Goal: Transaction & Acquisition: Book appointment/travel/reservation

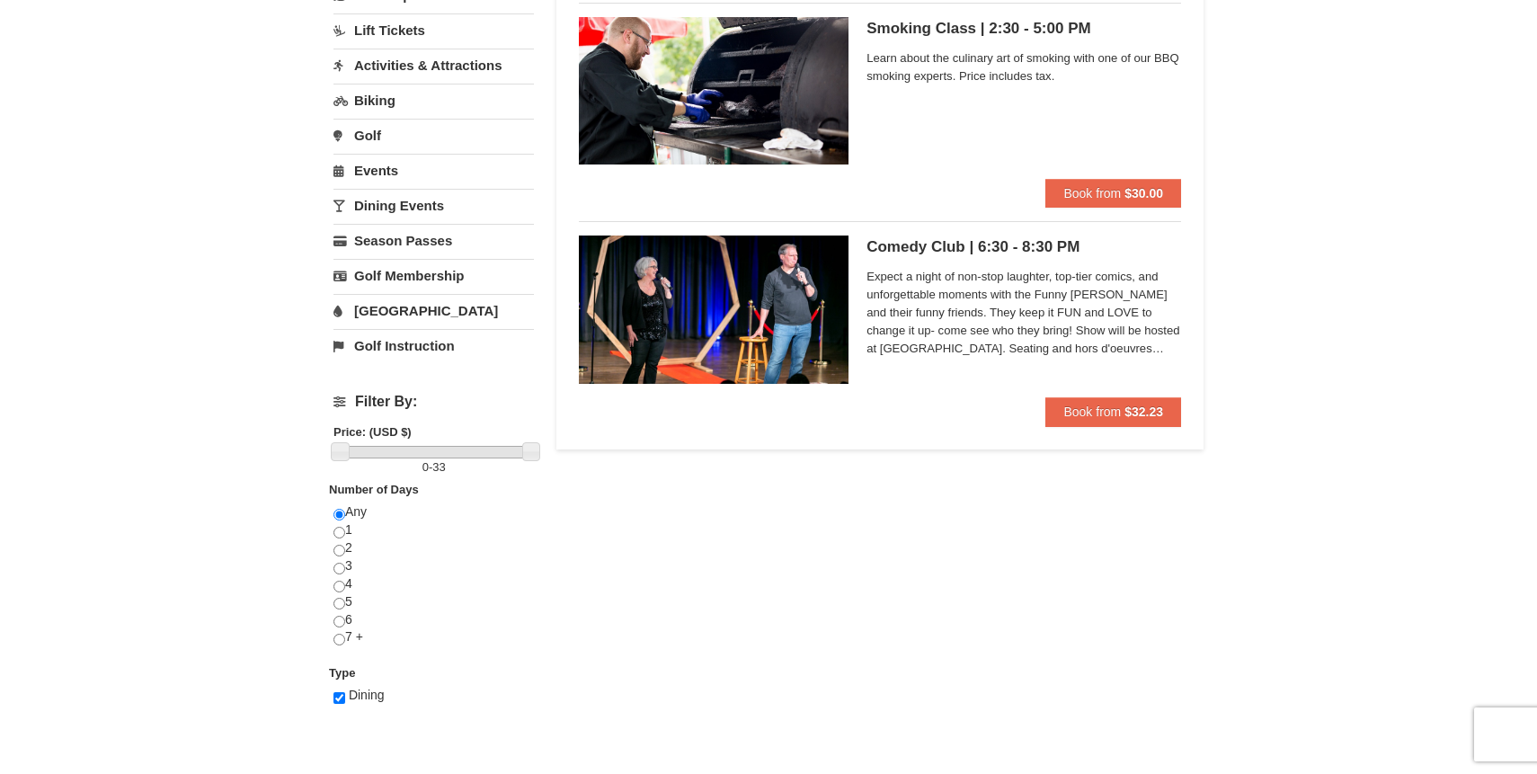
scroll to position [184, 0]
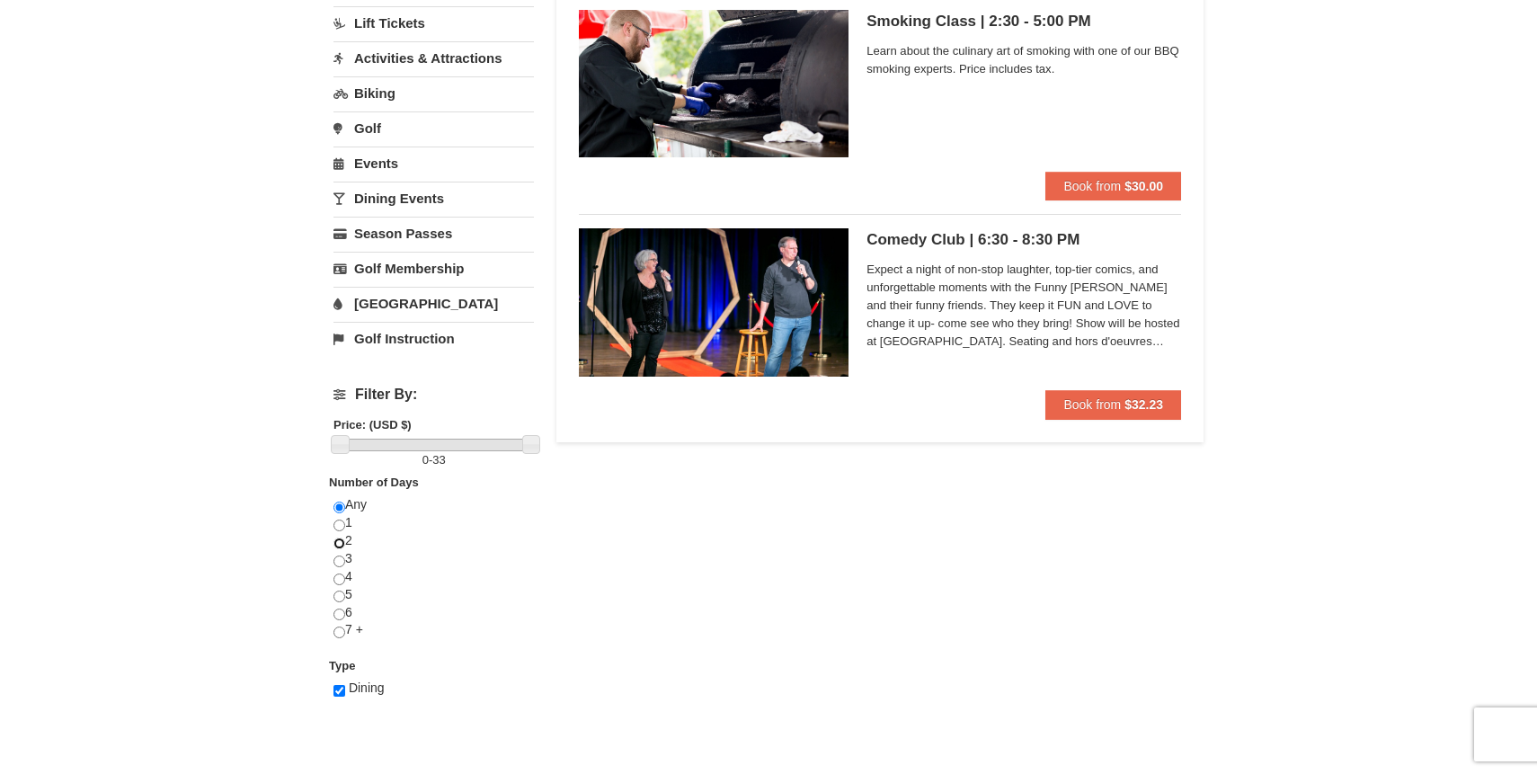
click at [342, 540] on input "radio" at bounding box center [339, 544] width 12 height 12
radio input "true"
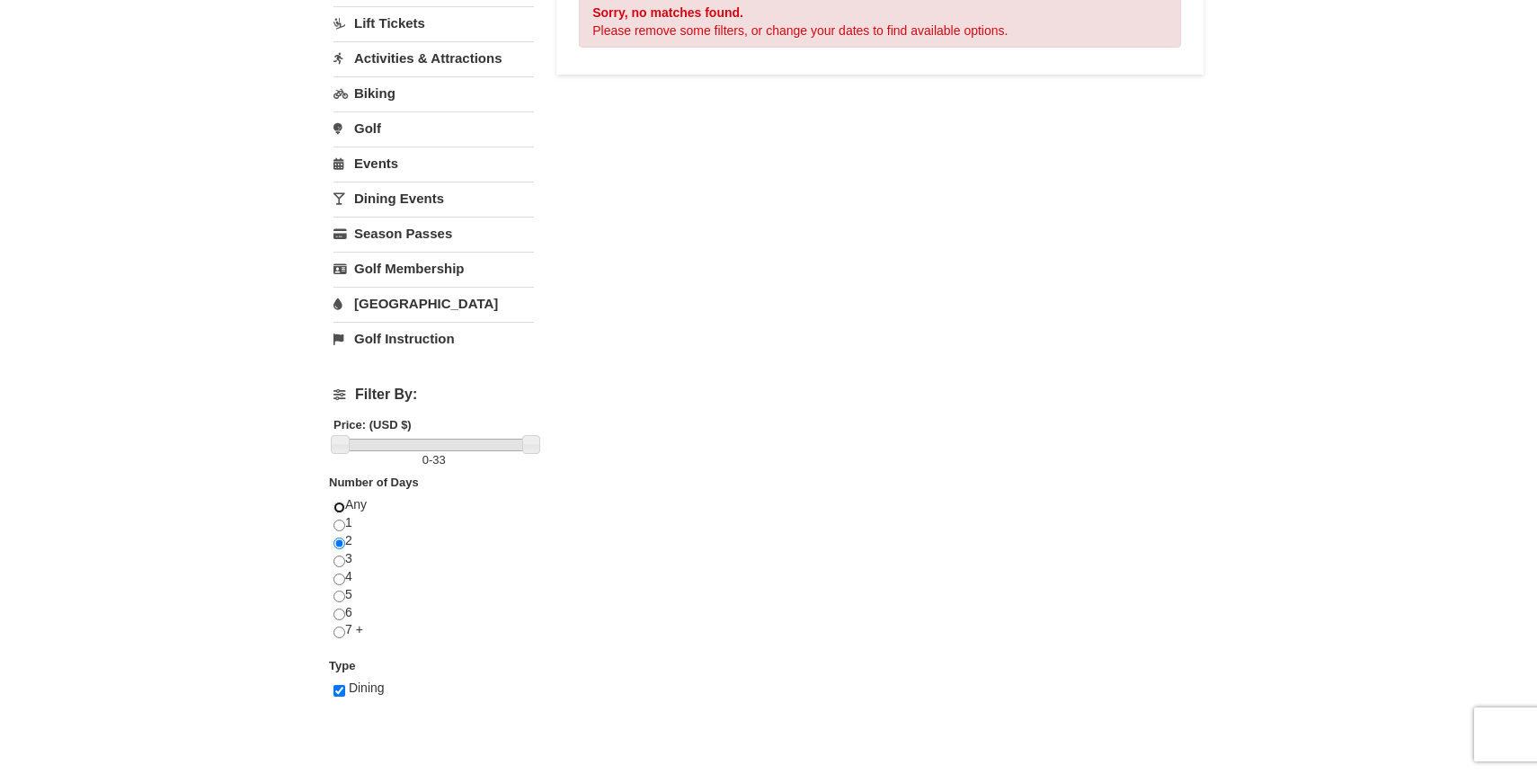
click at [340, 503] on input "radio" at bounding box center [339, 508] width 12 height 12
radio input "true"
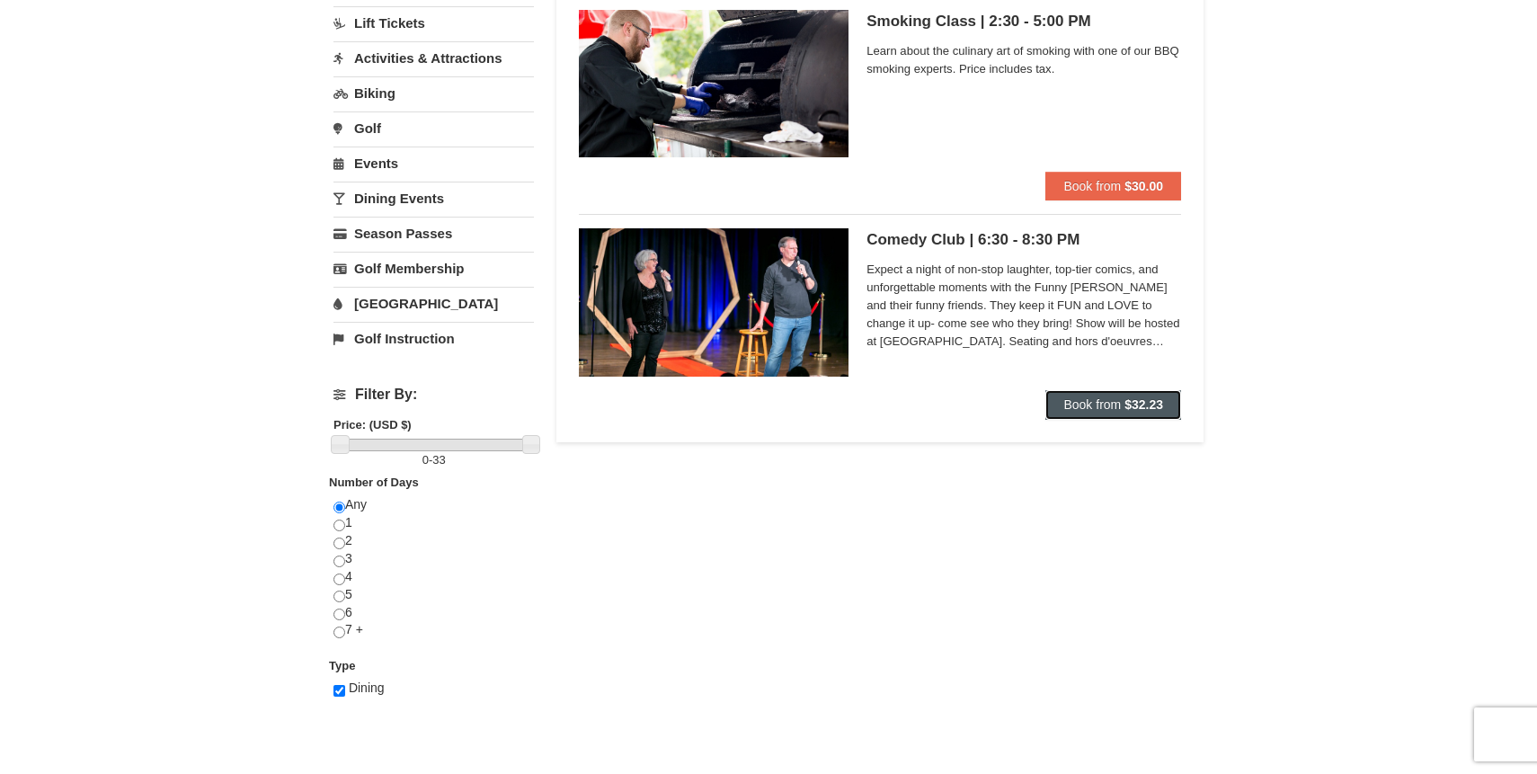
click at [1080, 411] on span "Book from" at bounding box center [1092, 404] width 58 height 14
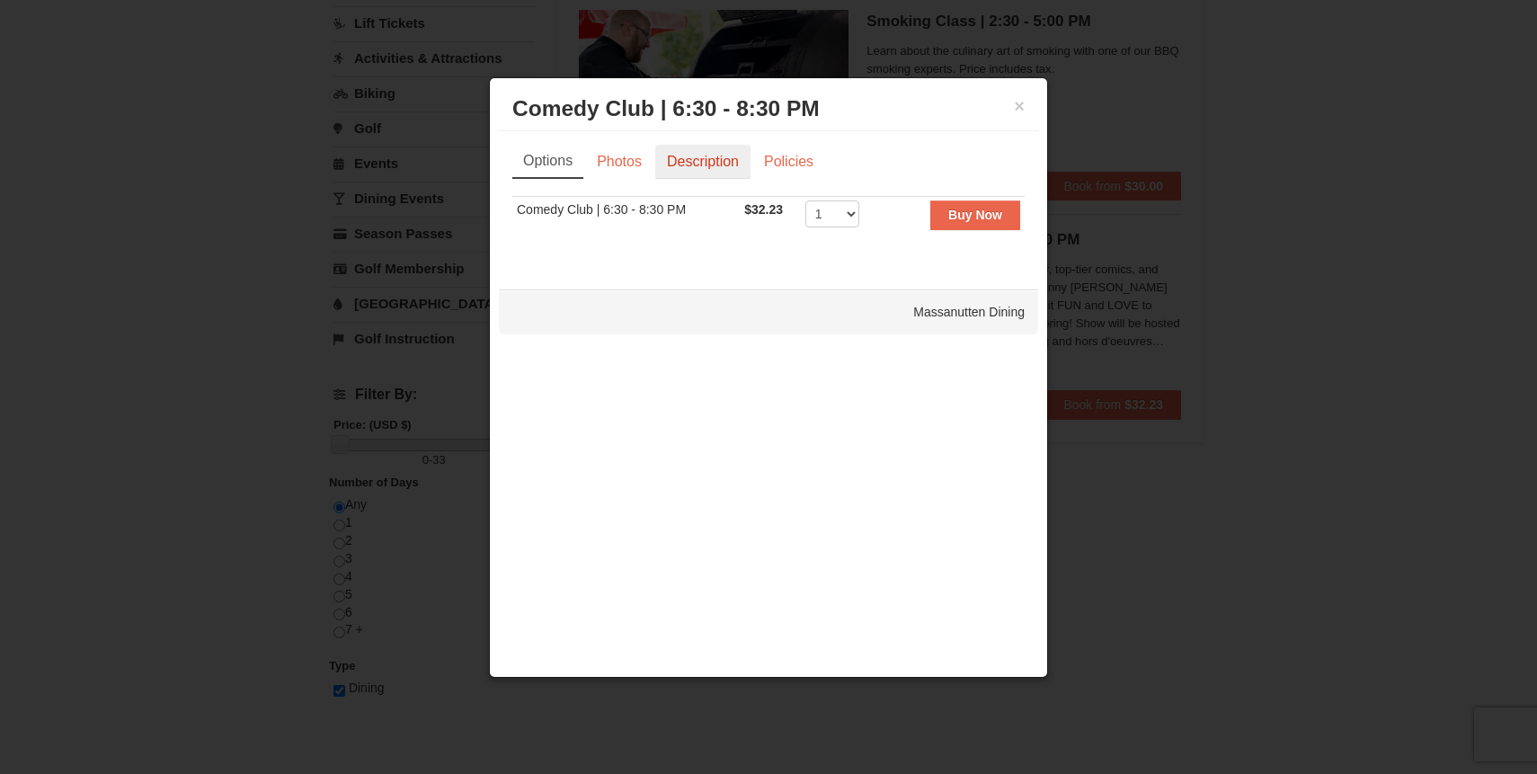
click at [714, 164] on link "Description" at bounding box center [702, 162] width 95 height 34
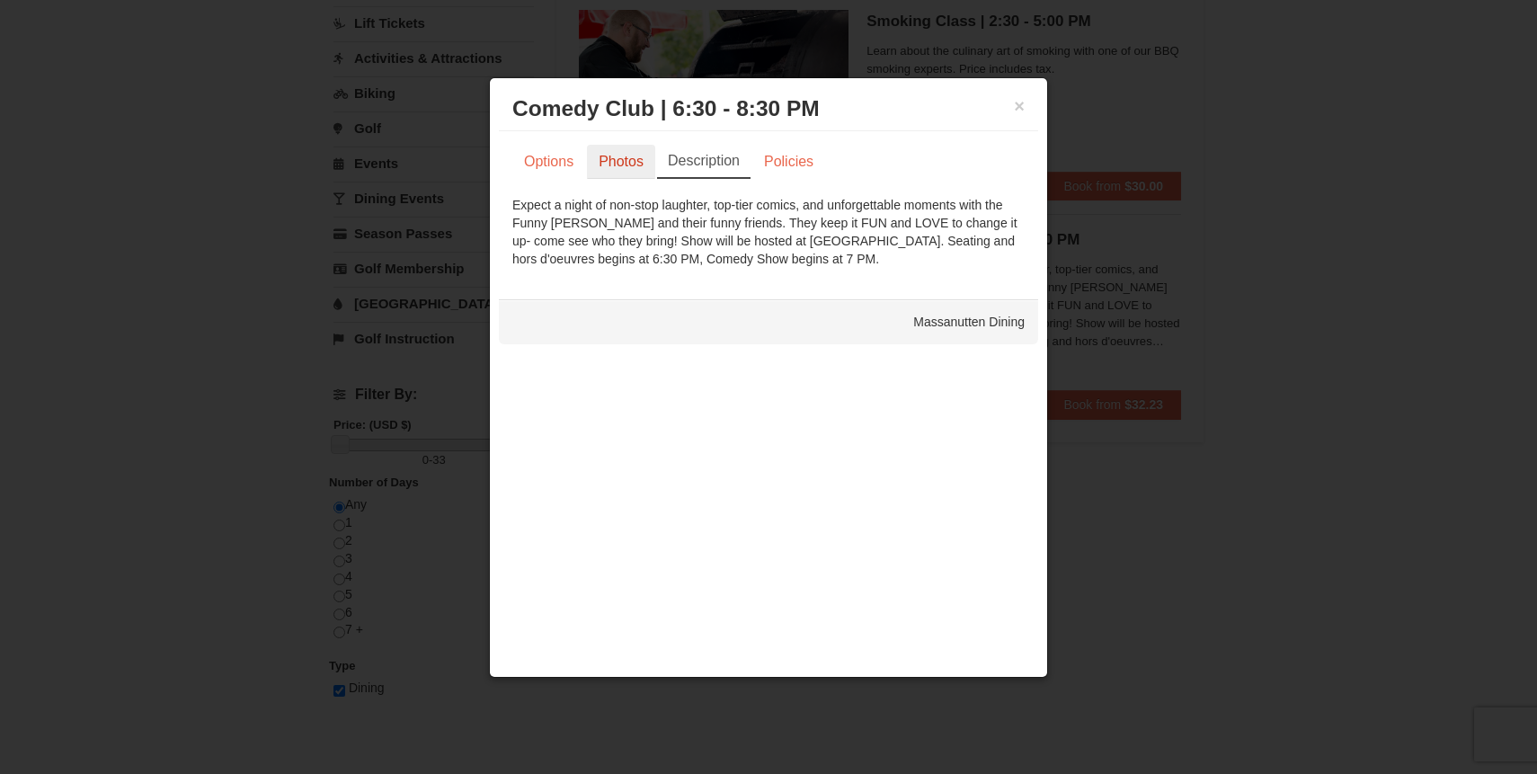
click at [618, 166] on link "Photos" at bounding box center [621, 162] width 68 height 34
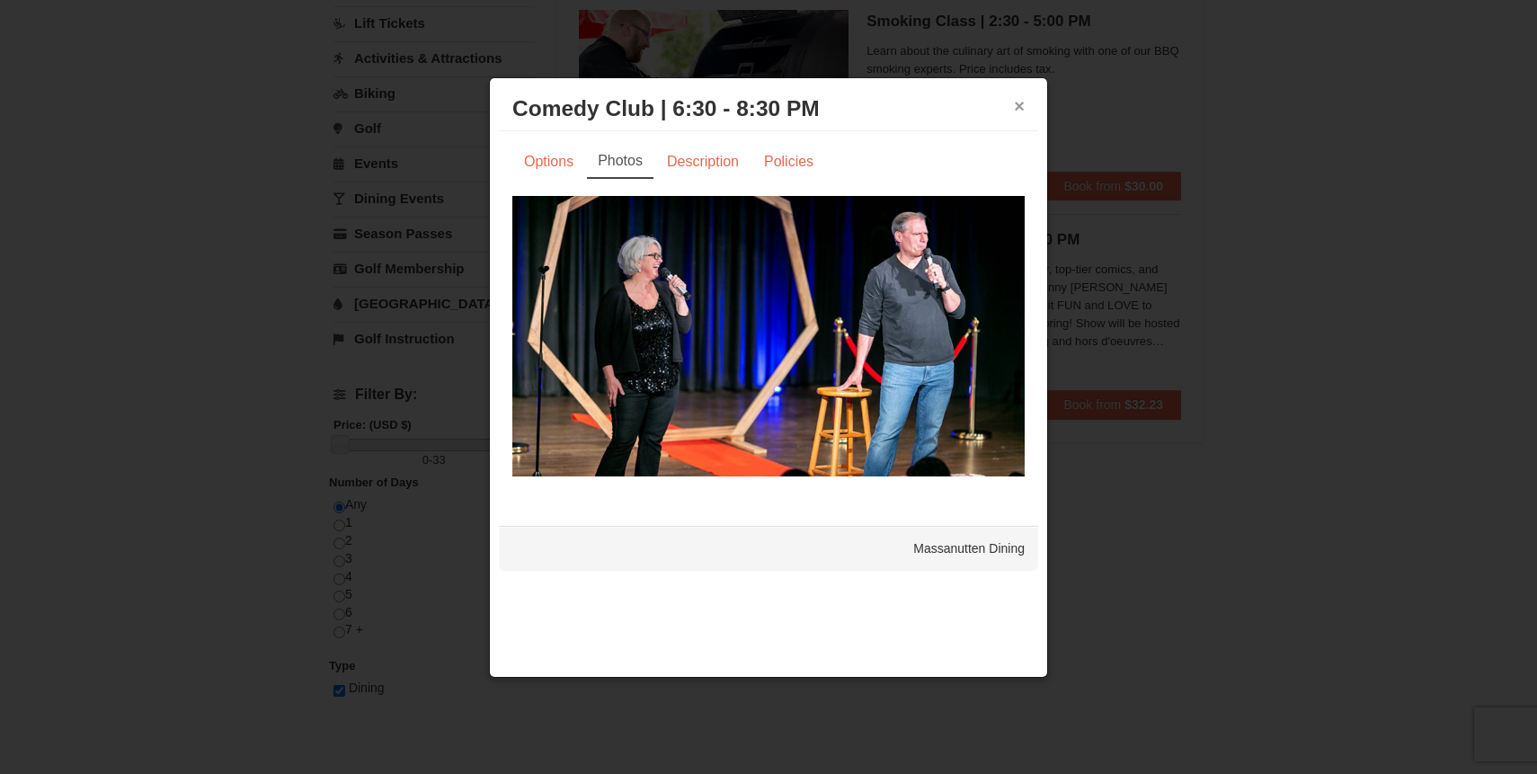
click at [1018, 106] on button "×" at bounding box center [1019, 106] width 11 height 18
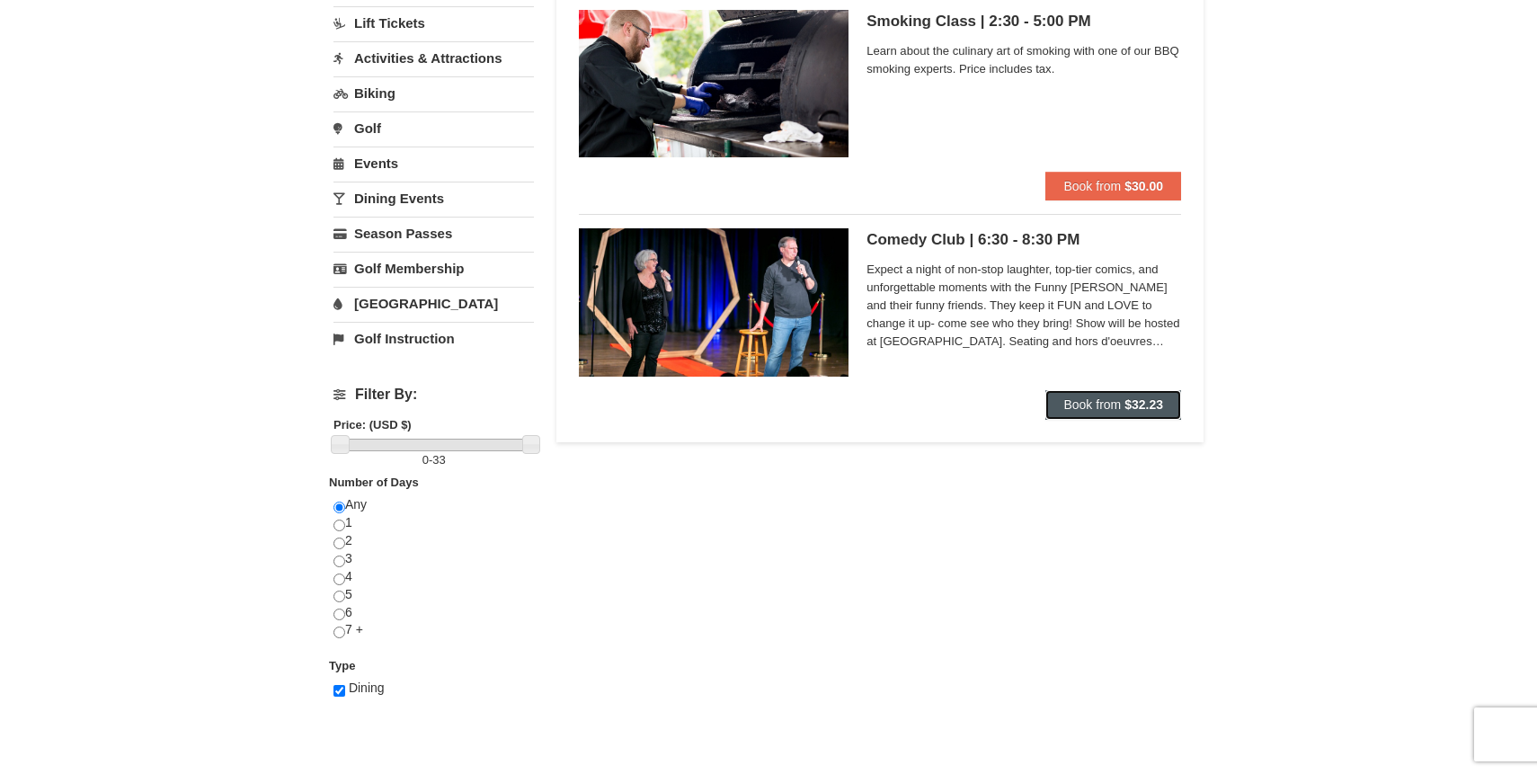
click at [1089, 395] on button "Book from $32.23" at bounding box center [1113, 404] width 136 height 29
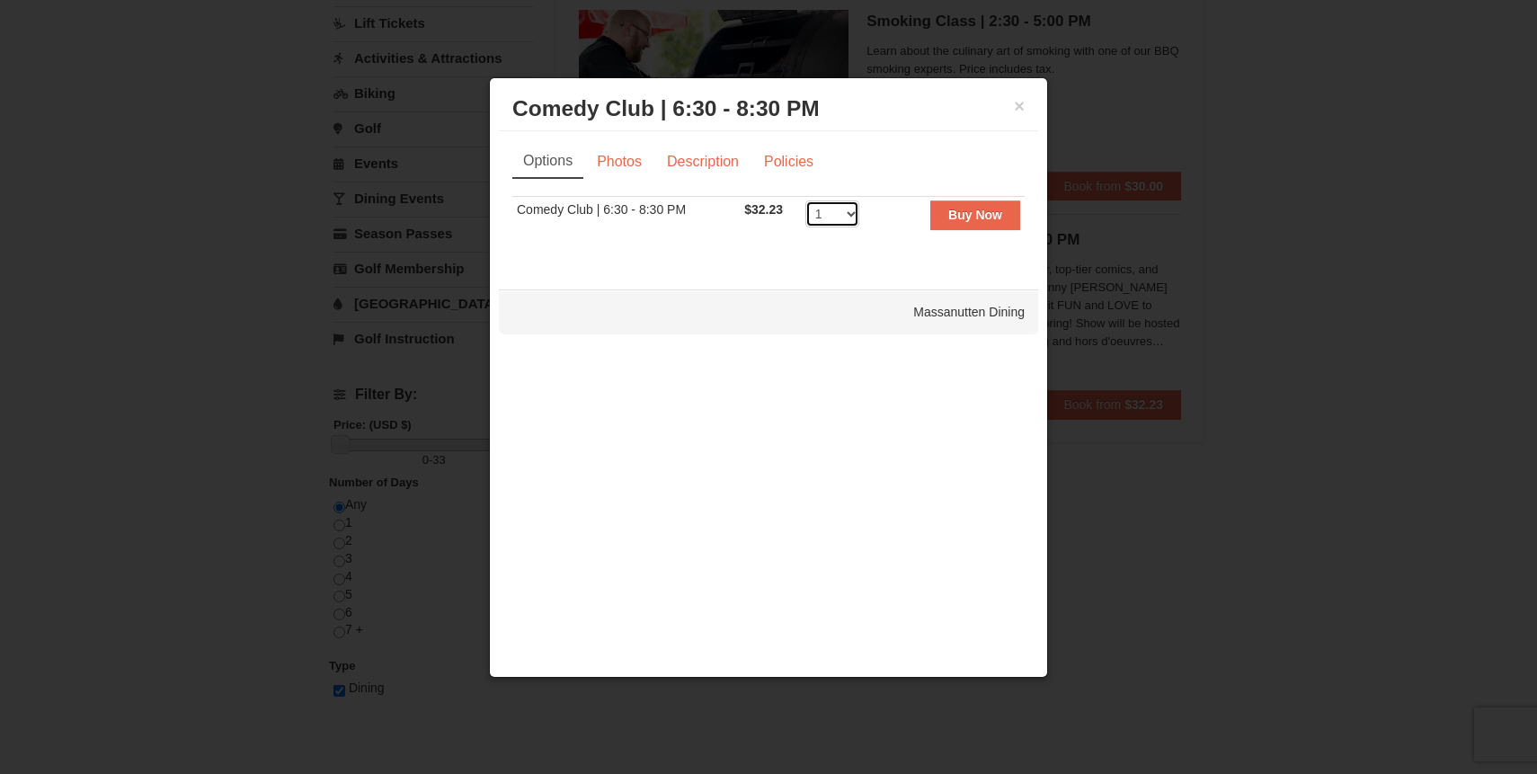
click at [846, 208] on select "1 2 3 4 5 6 7 8 9 10 11 12 13 14 15 16 17 18 19 20 21 22 23 24 25 26 27 28 29 3…" at bounding box center [832, 213] width 54 height 27
select select "2"
click at [805, 200] on select "1 2 3 4 5 6 7 8 9 10 11 12 13 14 15 16 17 18 19 20 21 22 23 24 25 26 27 28 29 3…" at bounding box center [832, 213] width 54 height 27
click at [981, 212] on strong "Buy Now" at bounding box center [975, 215] width 54 height 14
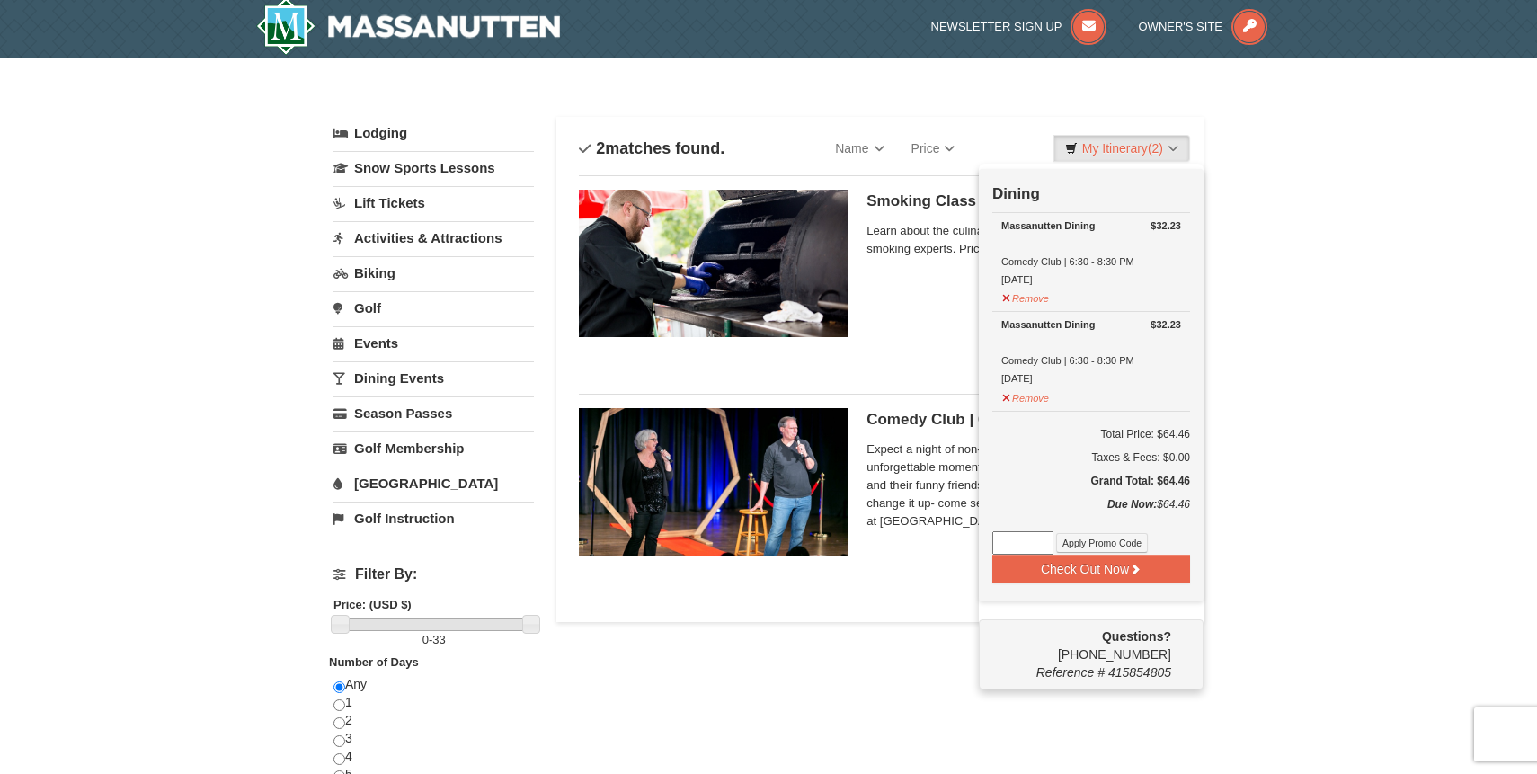
scroll to position [5, 0]
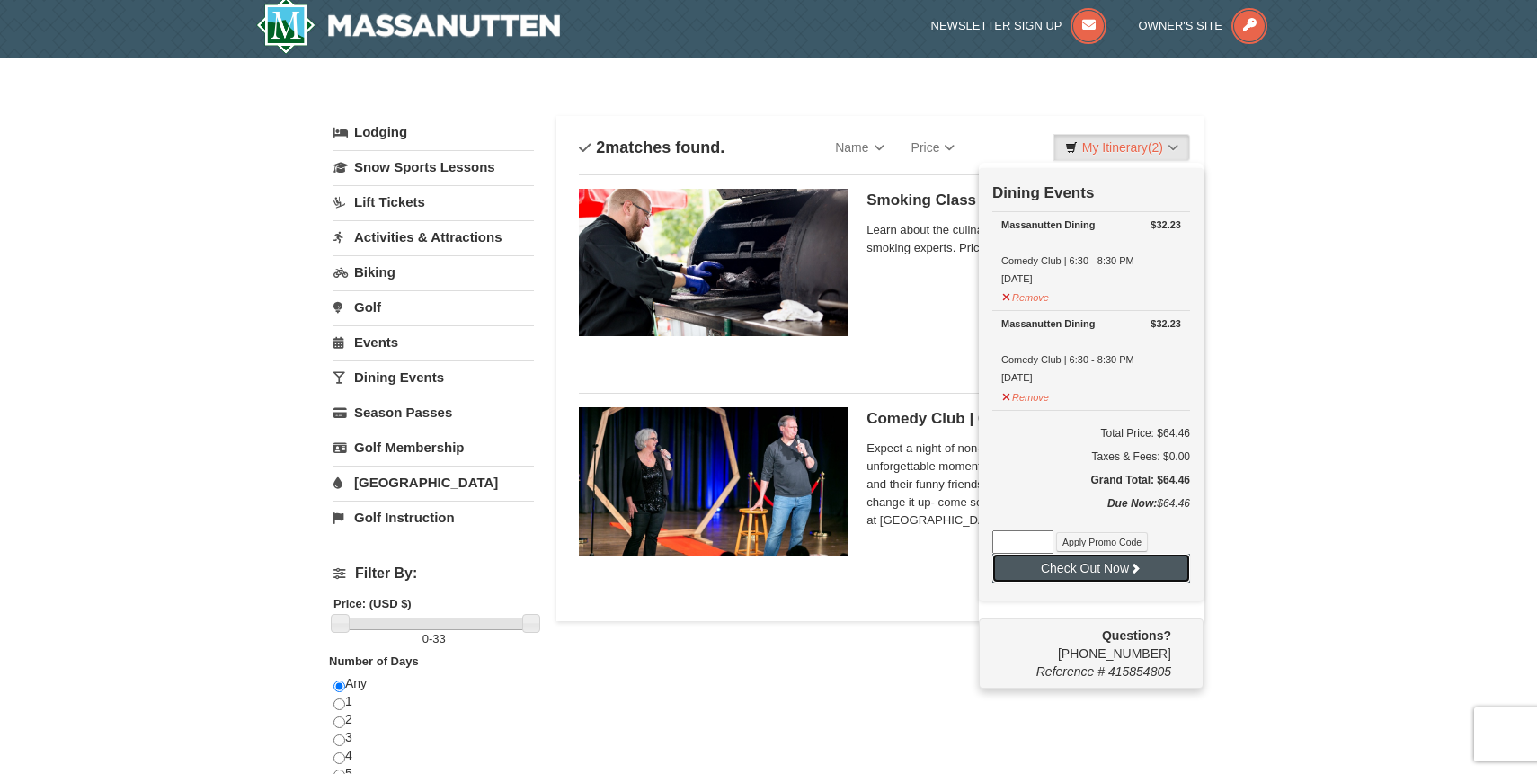
click at [1068, 567] on button "Check Out Now" at bounding box center [1091, 568] width 198 height 29
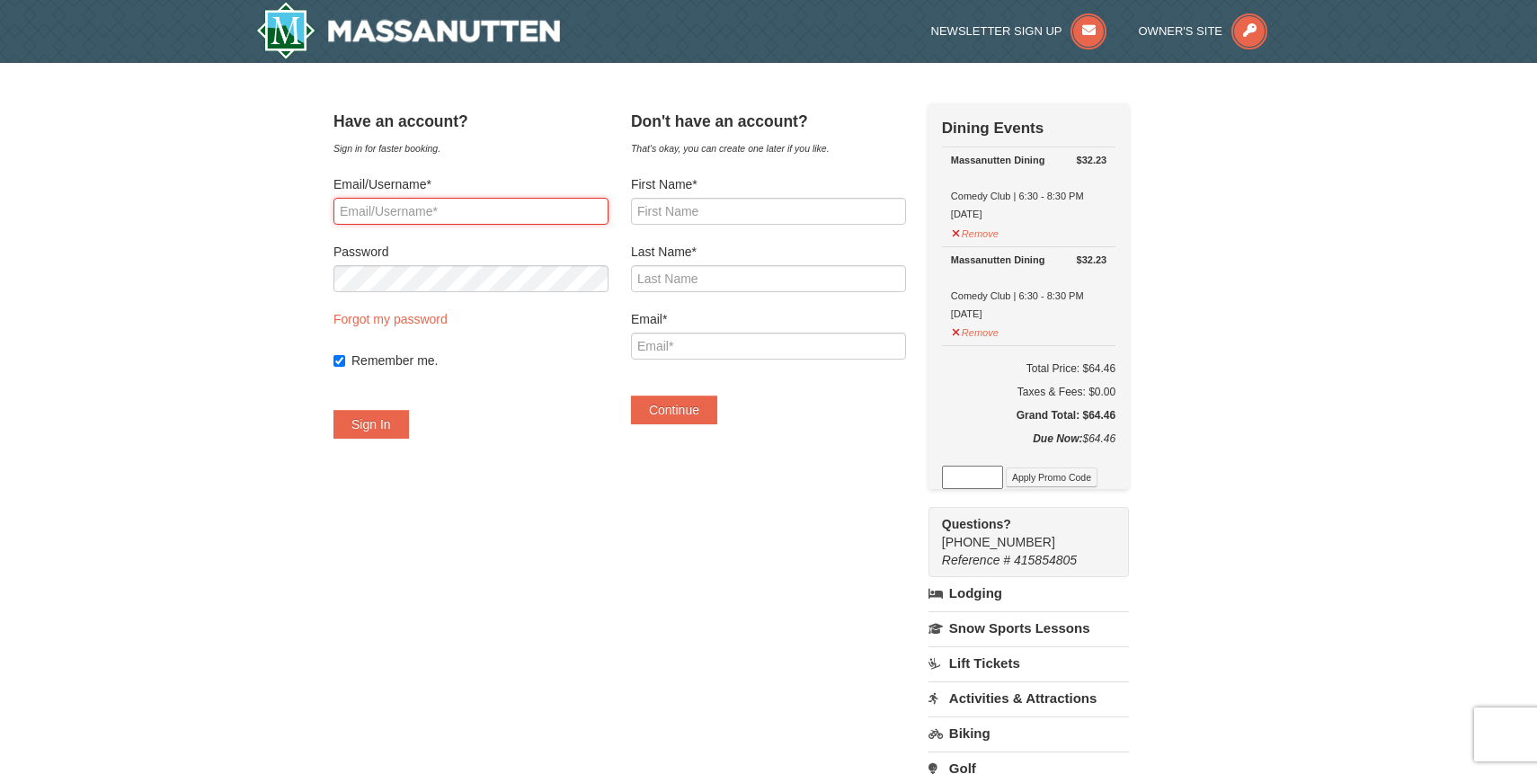
click at [425, 216] on input "Email/Username*" at bounding box center [470, 211] width 275 height 27
type input "t"
click at [405, 211] on input "t" at bounding box center [470, 211] width 275 height 27
type input "tammysallee@comcast.net"
click at [391, 422] on button "Sign In" at bounding box center [371, 424] width 76 height 29
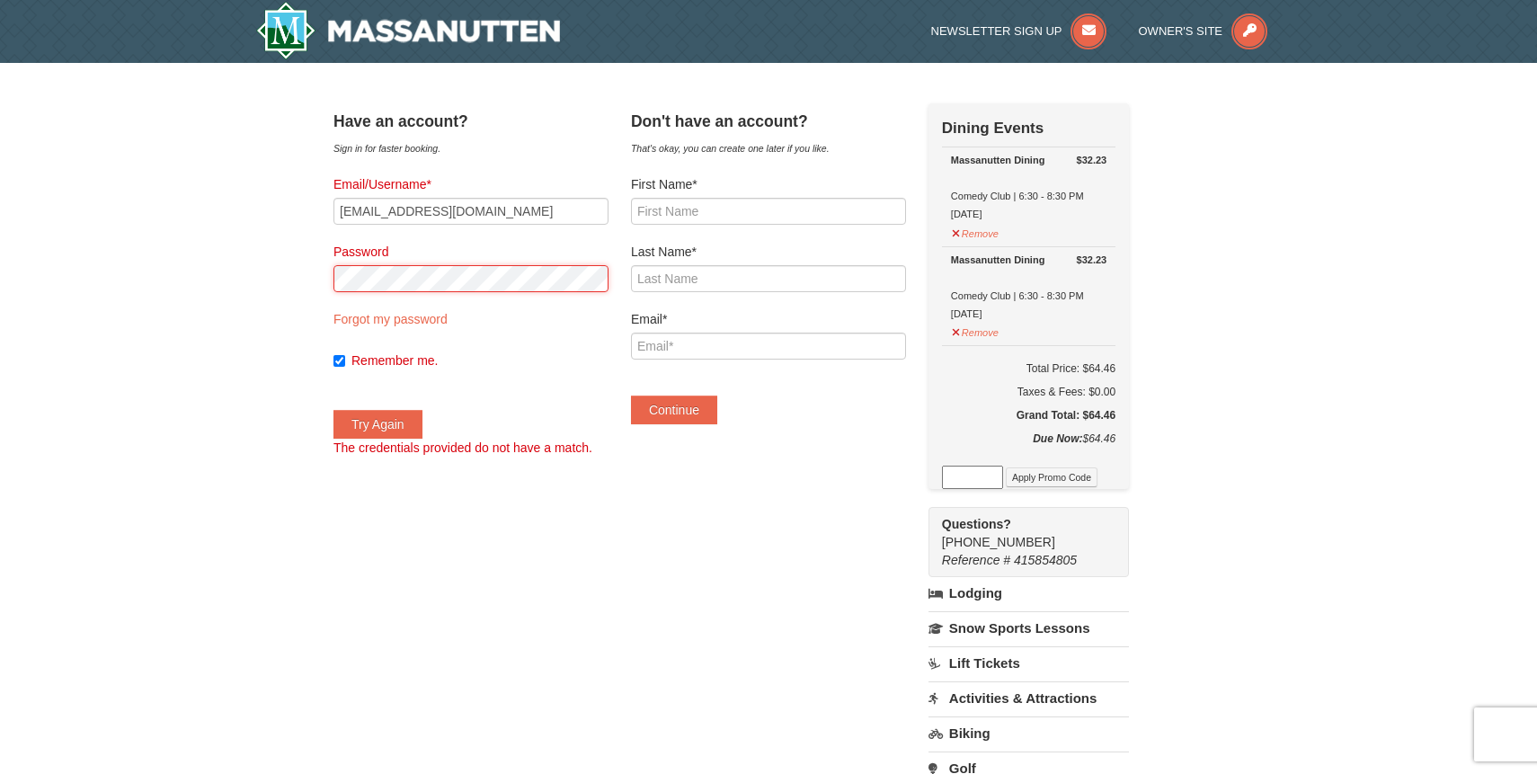
click at [333, 410] on button "Try Again" at bounding box center [377, 424] width 89 height 29
click at [705, 211] on input "First Name*" at bounding box center [768, 211] width 275 height 27
type input "Tammy"
type input "Sallee"
click at [755, 346] on input "Email*" at bounding box center [768, 346] width 275 height 27
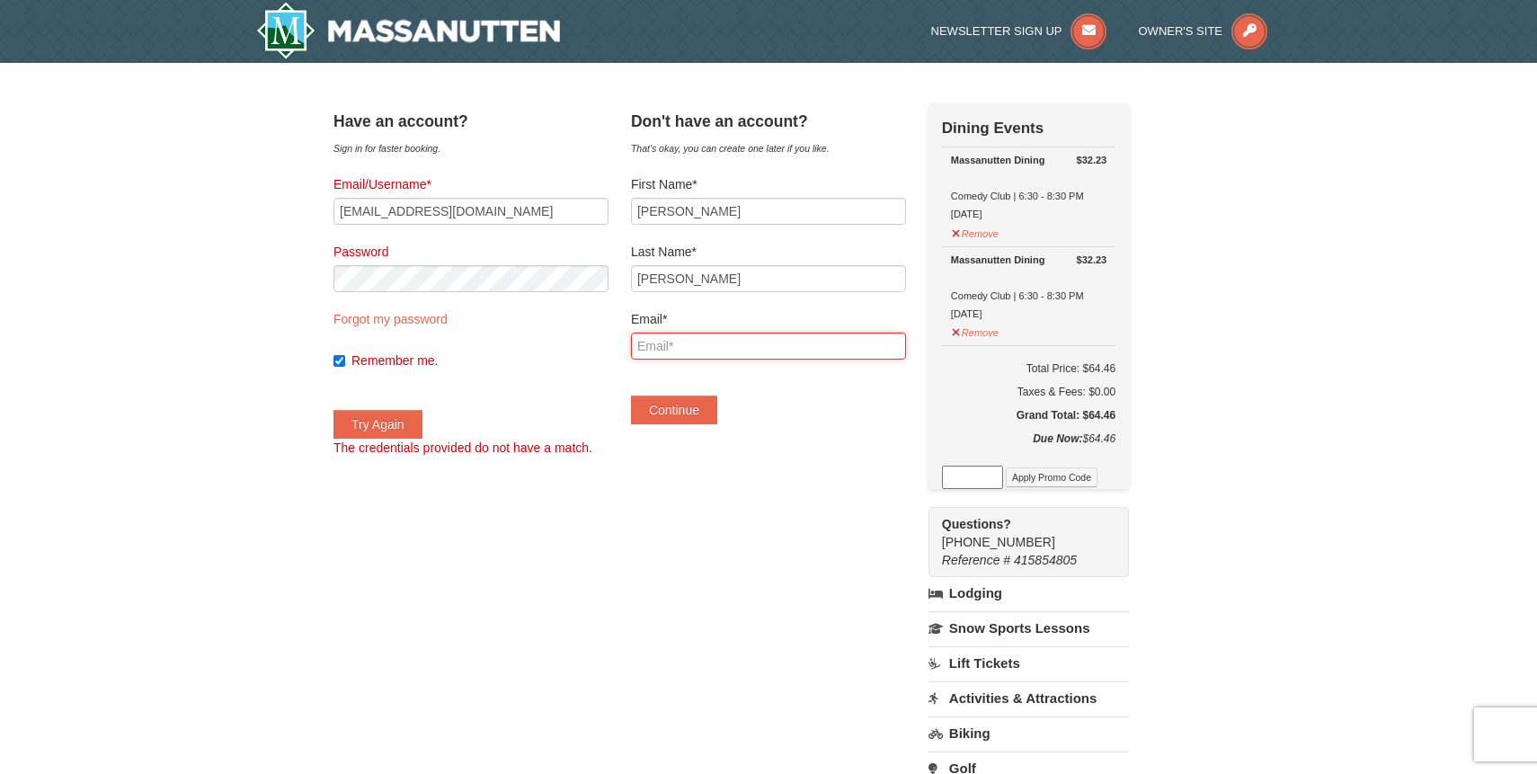
type input "tammysallee@comcast.net"
click at [707, 414] on button "Continue" at bounding box center [674, 409] width 86 height 29
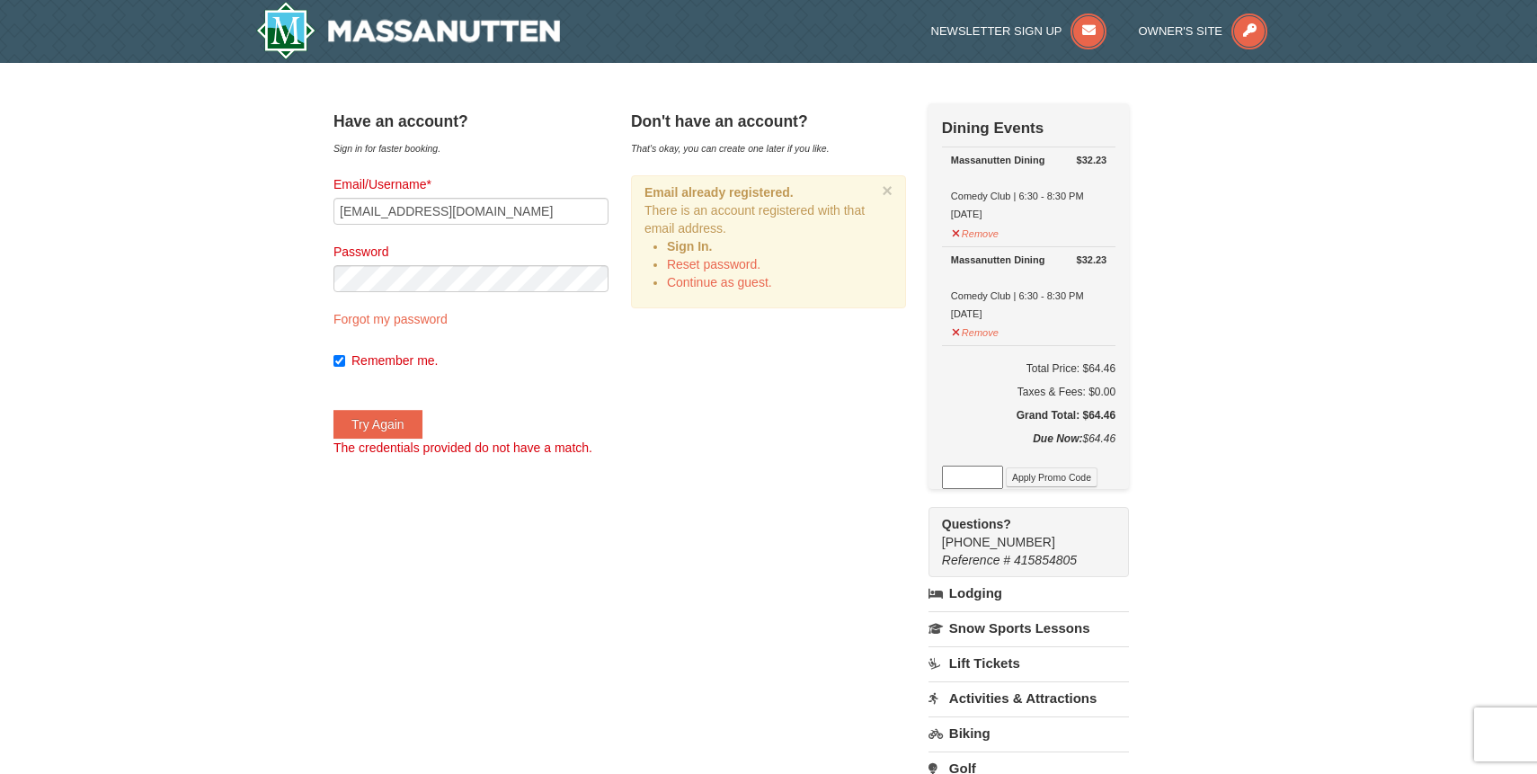
click at [707, 417] on div "Have an account? Sign in for faster booking. Email/Username* tammysallee@comcas…" at bounding box center [768, 558] width 870 height 910
click at [707, 416] on div "Have an account? Sign in for faster booking. Email/Username* tammysallee@comcas…" at bounding box center [768, 558] width 870 height 910
click at [408, 418] on button "Try Again" at bounding box center [377, 424] width 89 height 29
click at [724, 270] on link "Reset password." at bounding box center [713, 264] width 93 height 14
type input "tammysallee@comcast.net"
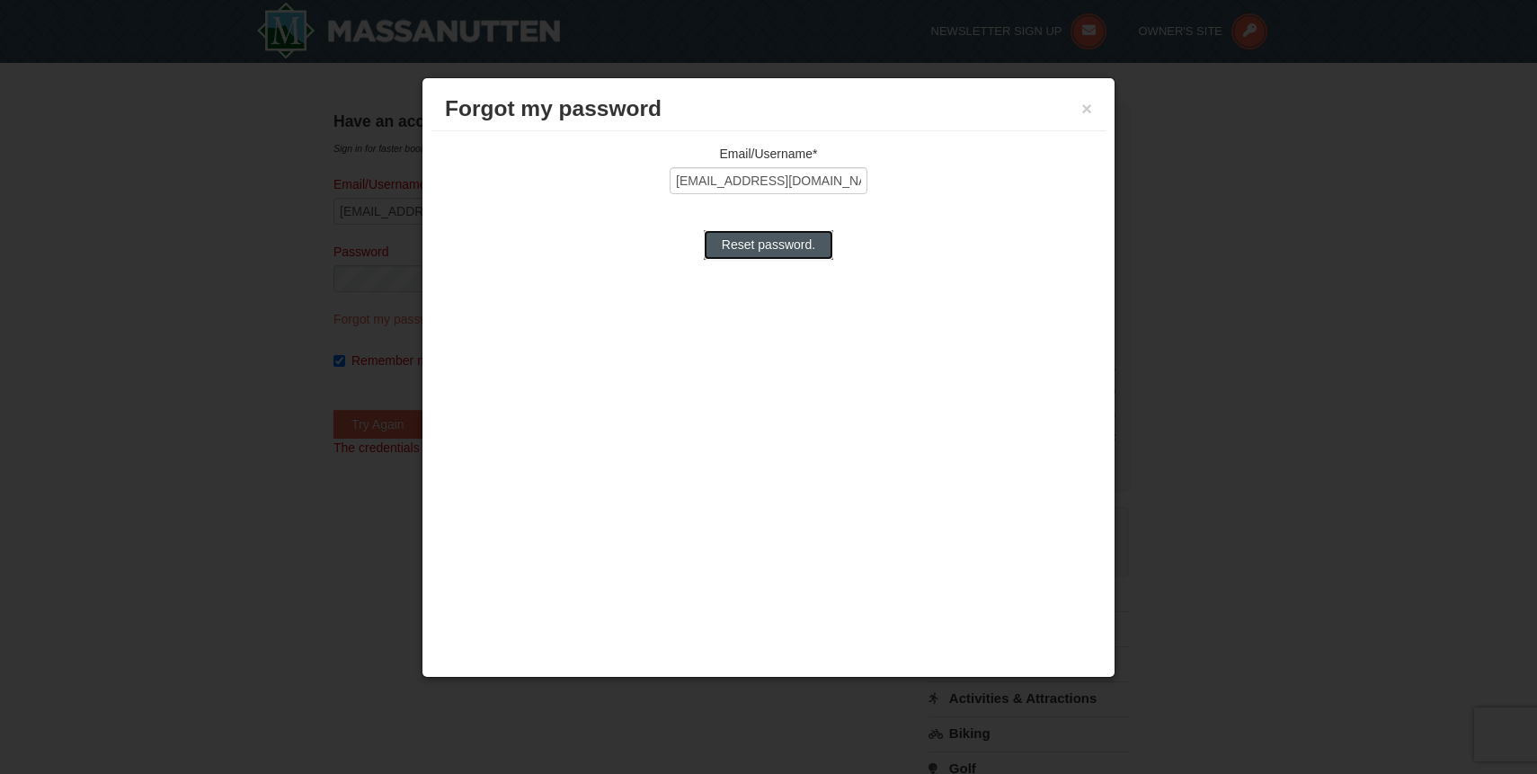
click at [751, 240] on input "Reset password." at bounding box center [768, 244] width 129 height 29
type input "Processing..."
type input "tammysallee@comcast.net"
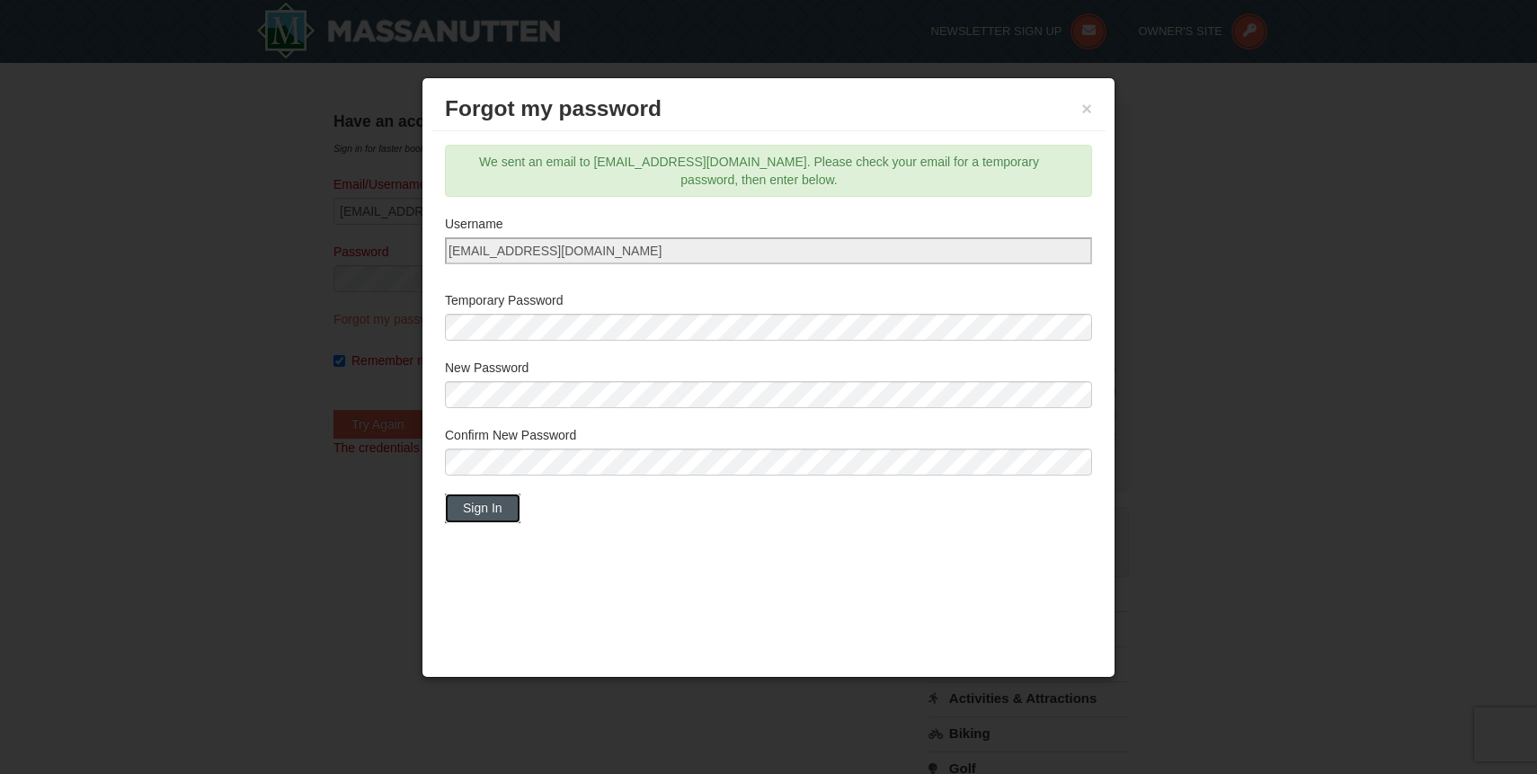
click at [480, 505] on button "Sign In" at bounding box center [483, 507] width 76 height 29
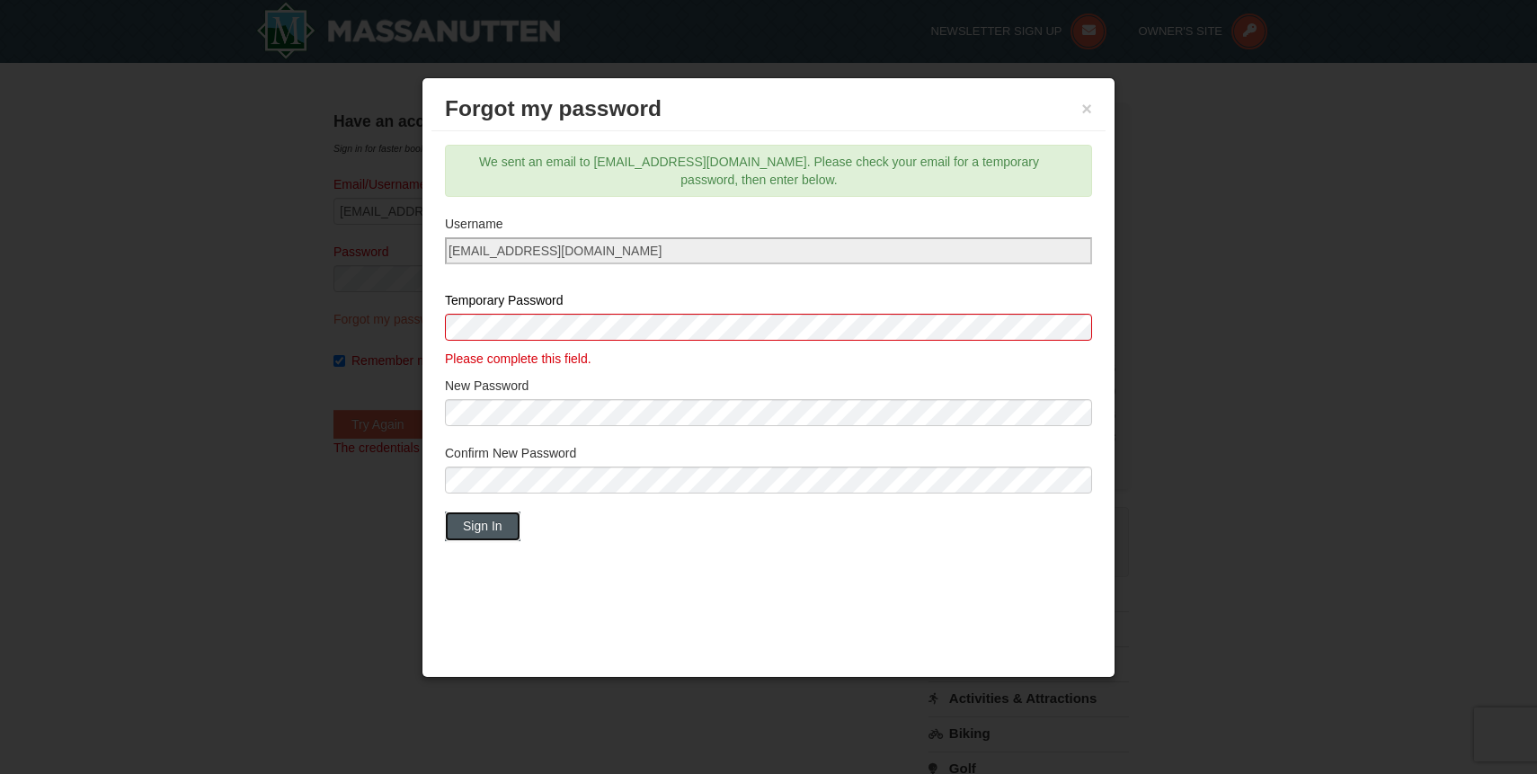
click at [475, 526] on button "Sign In" at bounding box center [483, 525] width 76 height 29
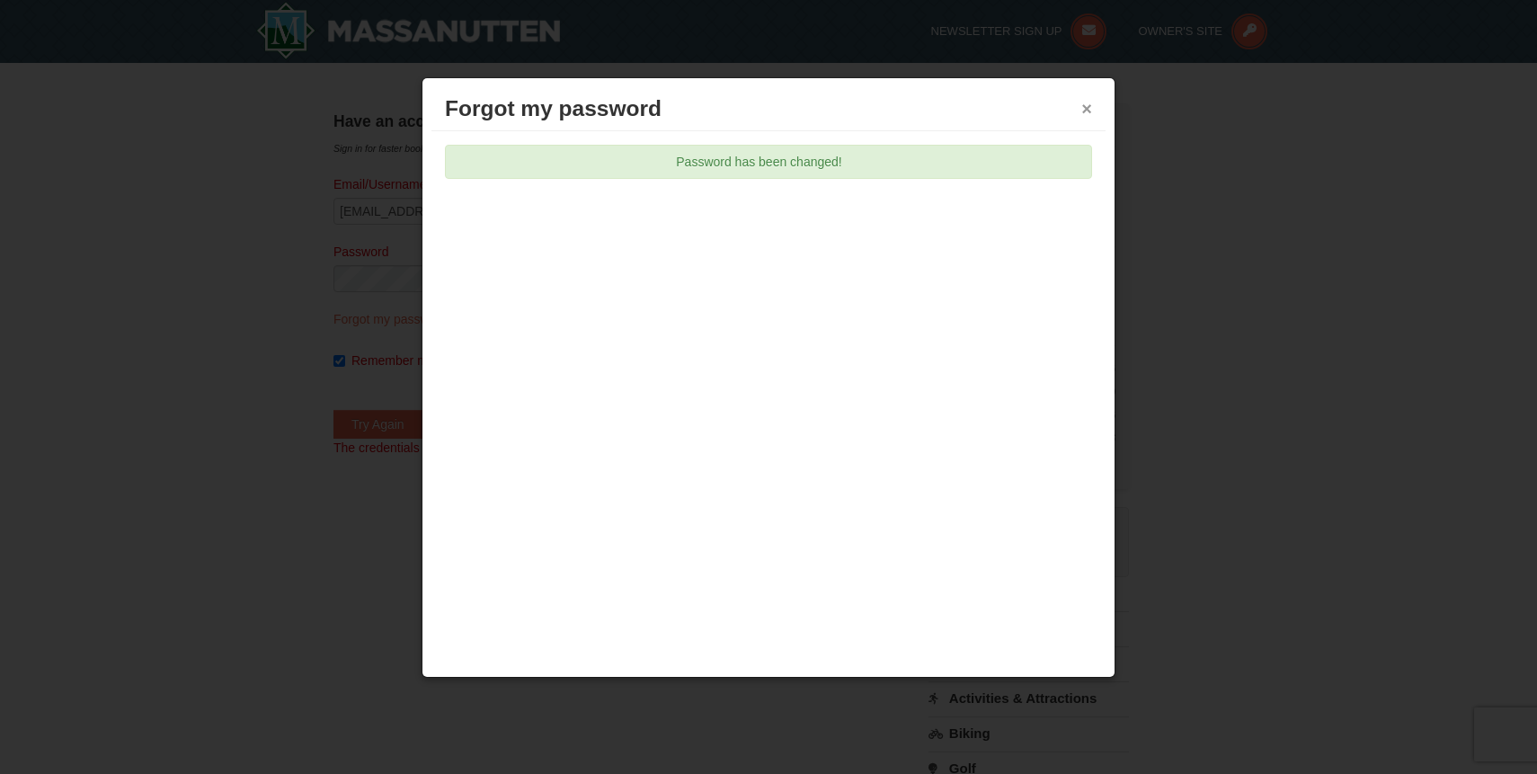
click at [1087, 112] on button "×" at bounding box center [1086, 109] width 11 height 18
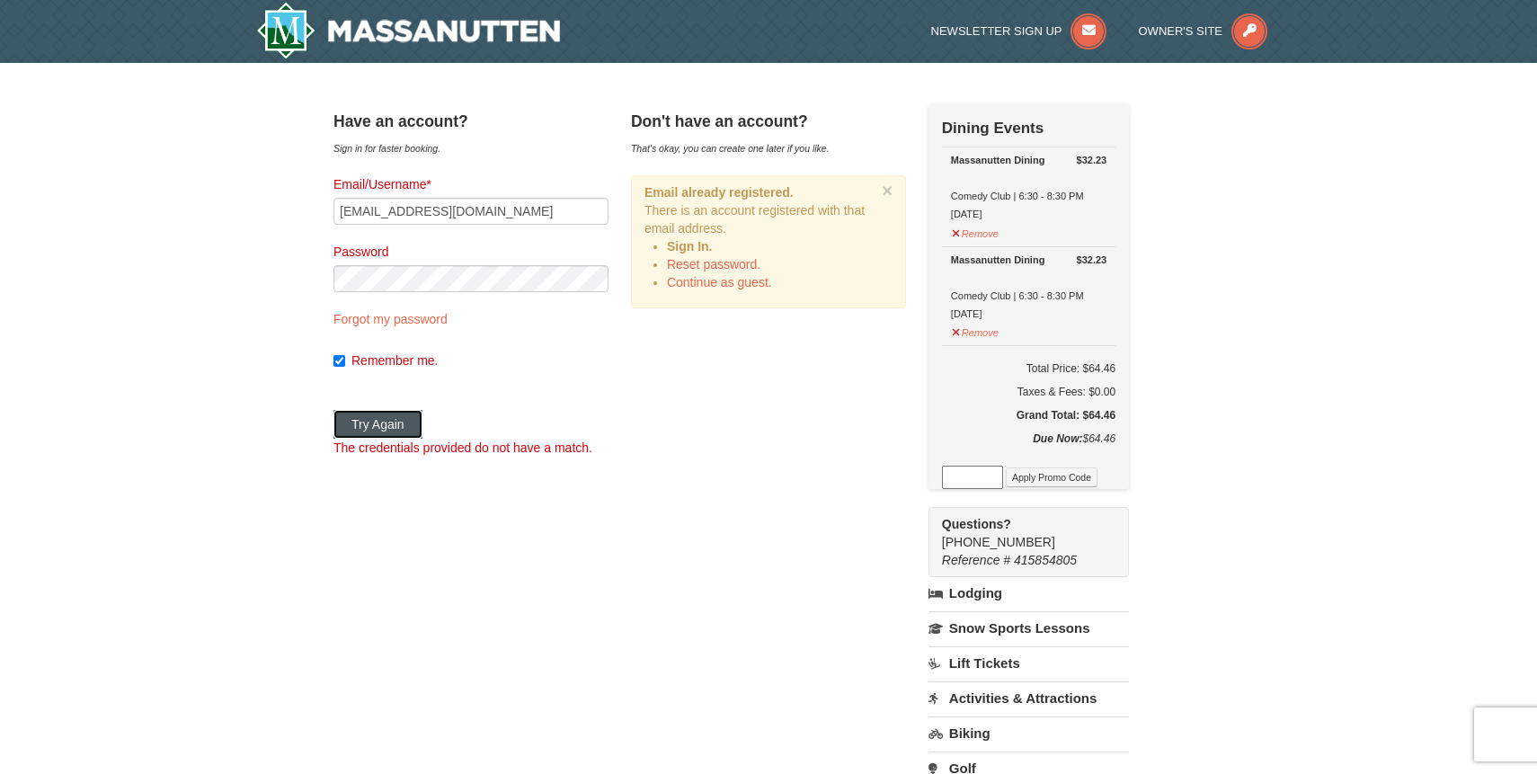
click at [404, 422] on button "Try Again" at bounding box center [377, 424] width 89 height 29
click at [527, 210] on input "tammysallee@comcast.net" at bounding box center [470, 211] width 275 height 27
type input "tammysallee@comcast.net"
click at [417, 383] on div "Remember me." at bounding box center [470, 360] width 275 height 63
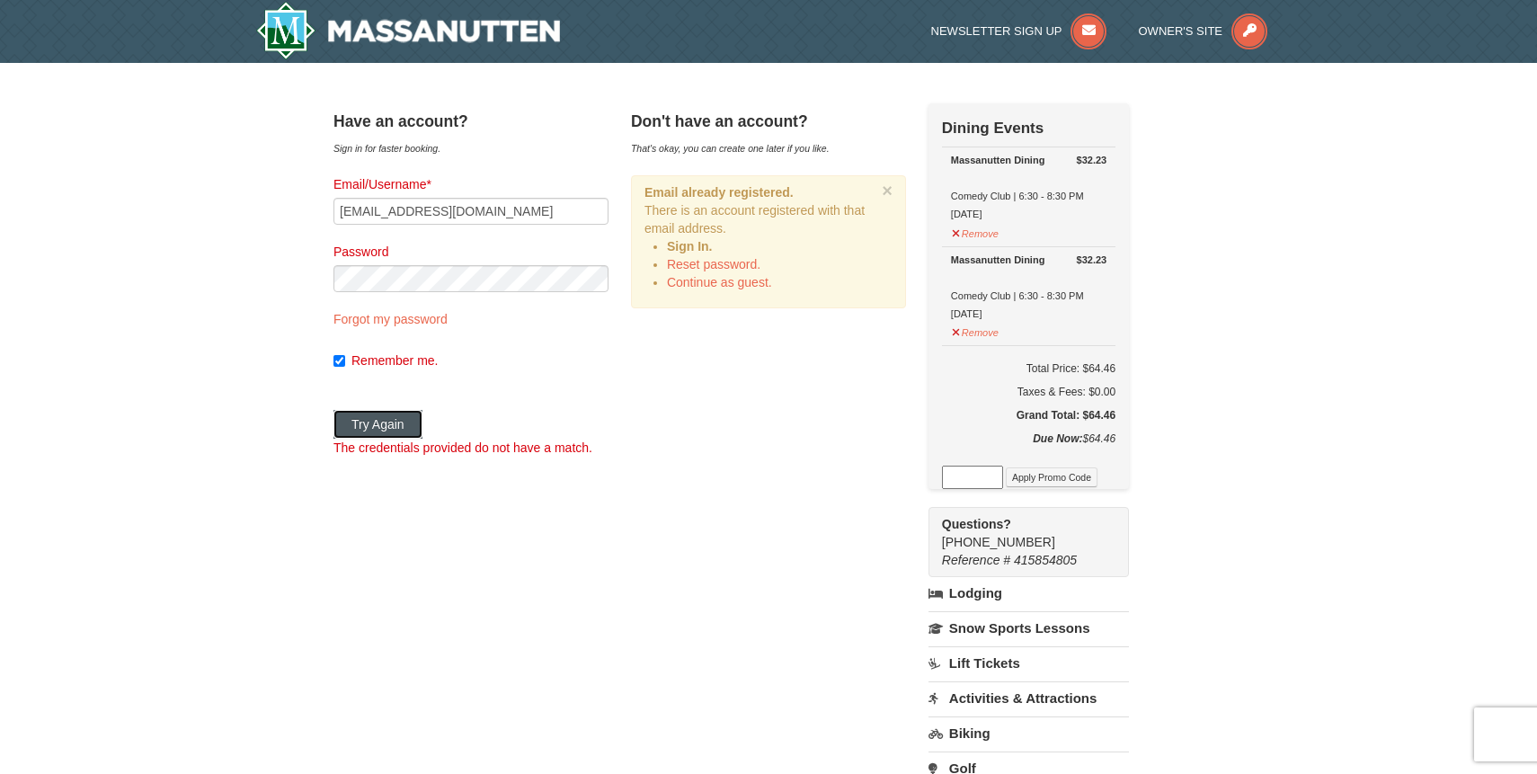
click at [405, 413] on button "Try Again" at bounding box center [377, 424] width 89 height 29
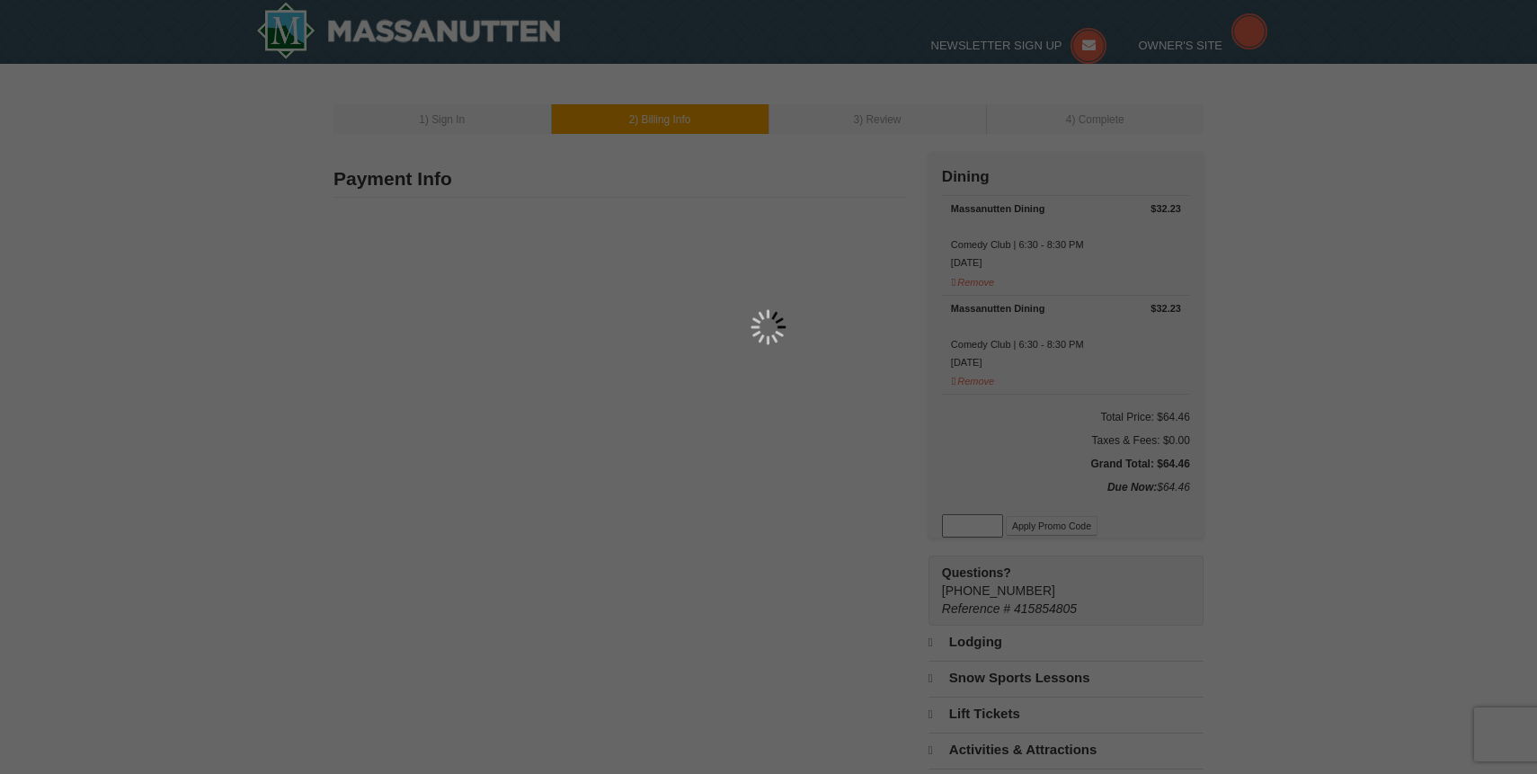
type input "Tammy Sallee"
type input "4975 Prather place"
type input "La Plata"
type input "20646"
type input "301"
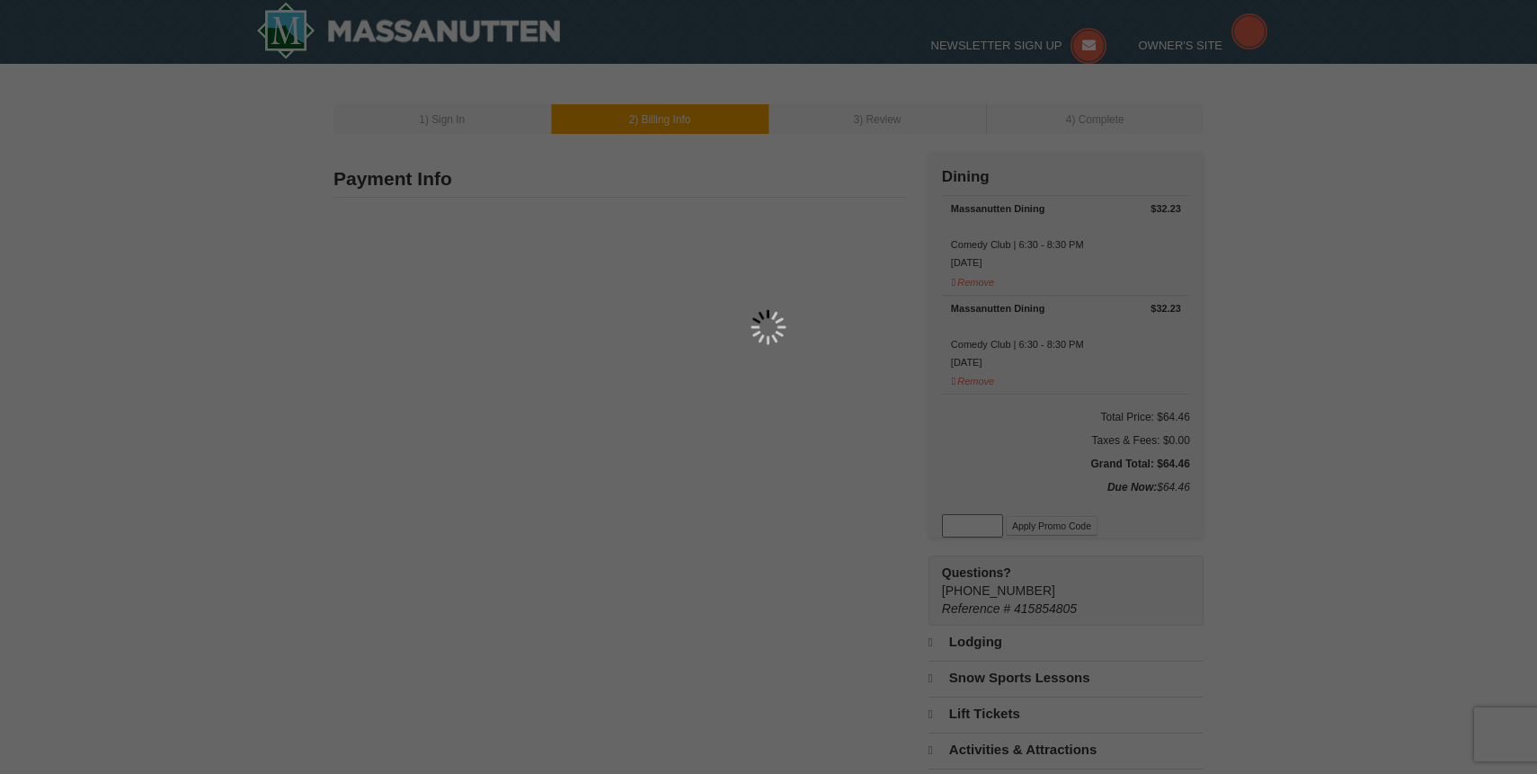
type input "542"
type input "6273"
type input "Tammysallee@comcast.net"
select select "MD"
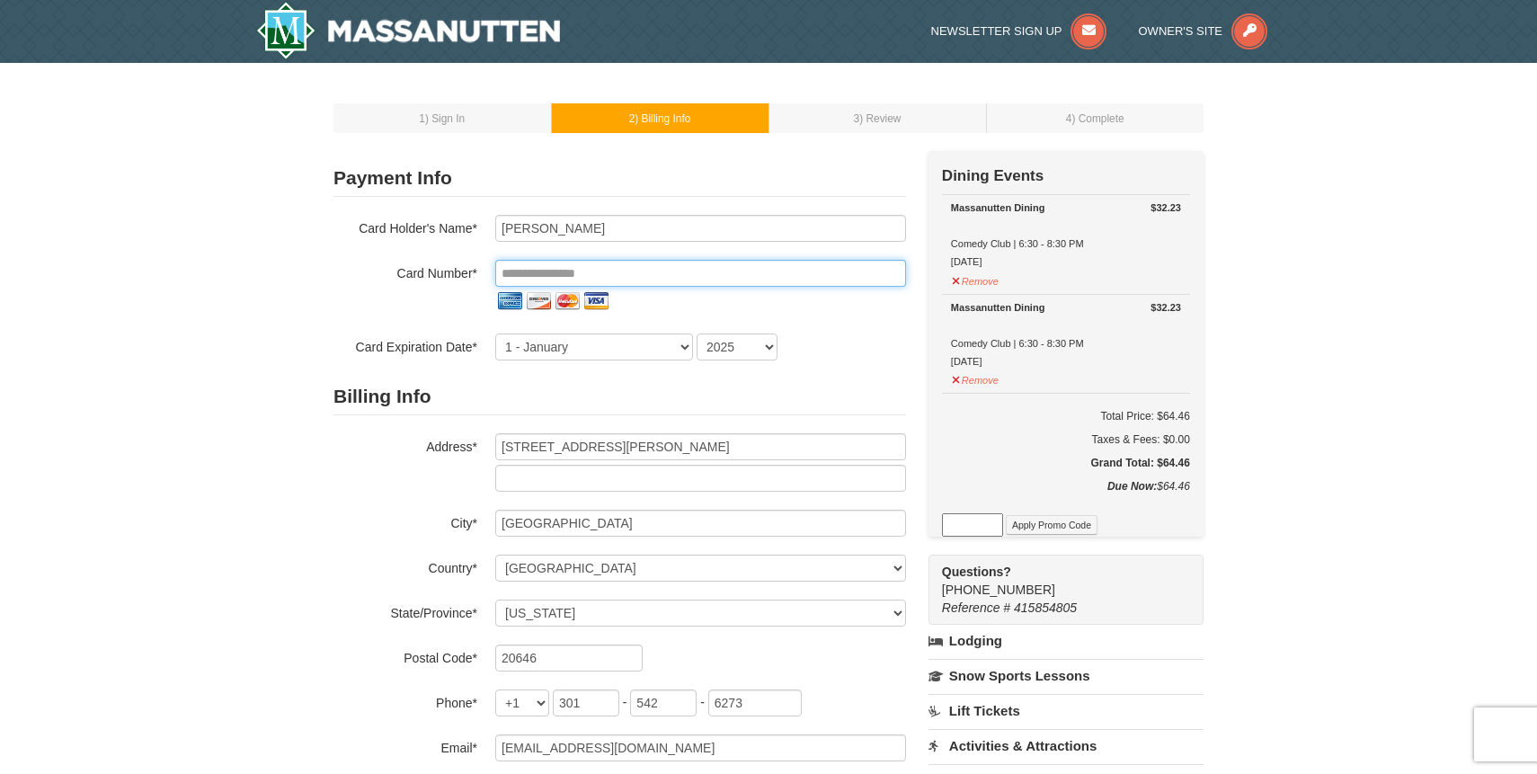
click at [581, 271] on input "tel" at bounding box center [700, 273] width 411 height 27
type input "**********"
click at [683, 345] on select "1 - January 2 - February 3 - March 4 - April 5 - May 6 - June 7 - July 8 - Augu…" at bounding box center [594, 346] width 198 height 27
select select "4"
click at [495, 333] on select "1 - January 2 - February 3 - March 4 - April 5 - May 6 - June 7 - July 8 - Augu…" at bounding box center [594, 346] width 198 height 27
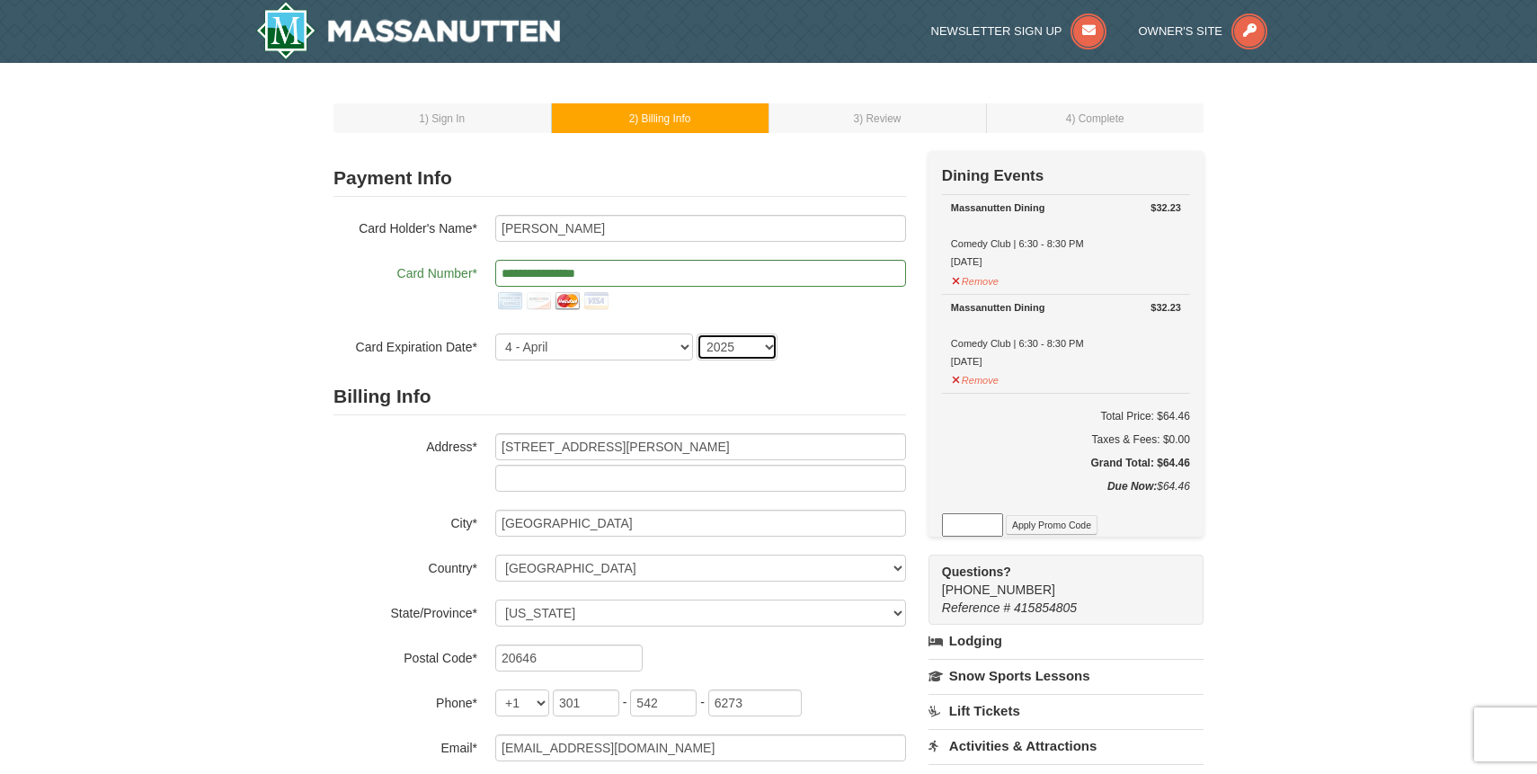
click at [769, 346] on select "2025 2026 2027 2028 2029 2030 2031 2032 2033 2034" at bounding box center [737, 346] width 81 height 27
select select "2026"
click at [697, 333] on select "2025 2026 2027 2028 2029 2030 2031 2032 2033 2034" at bounding box center [737, 346] width 81 height 27
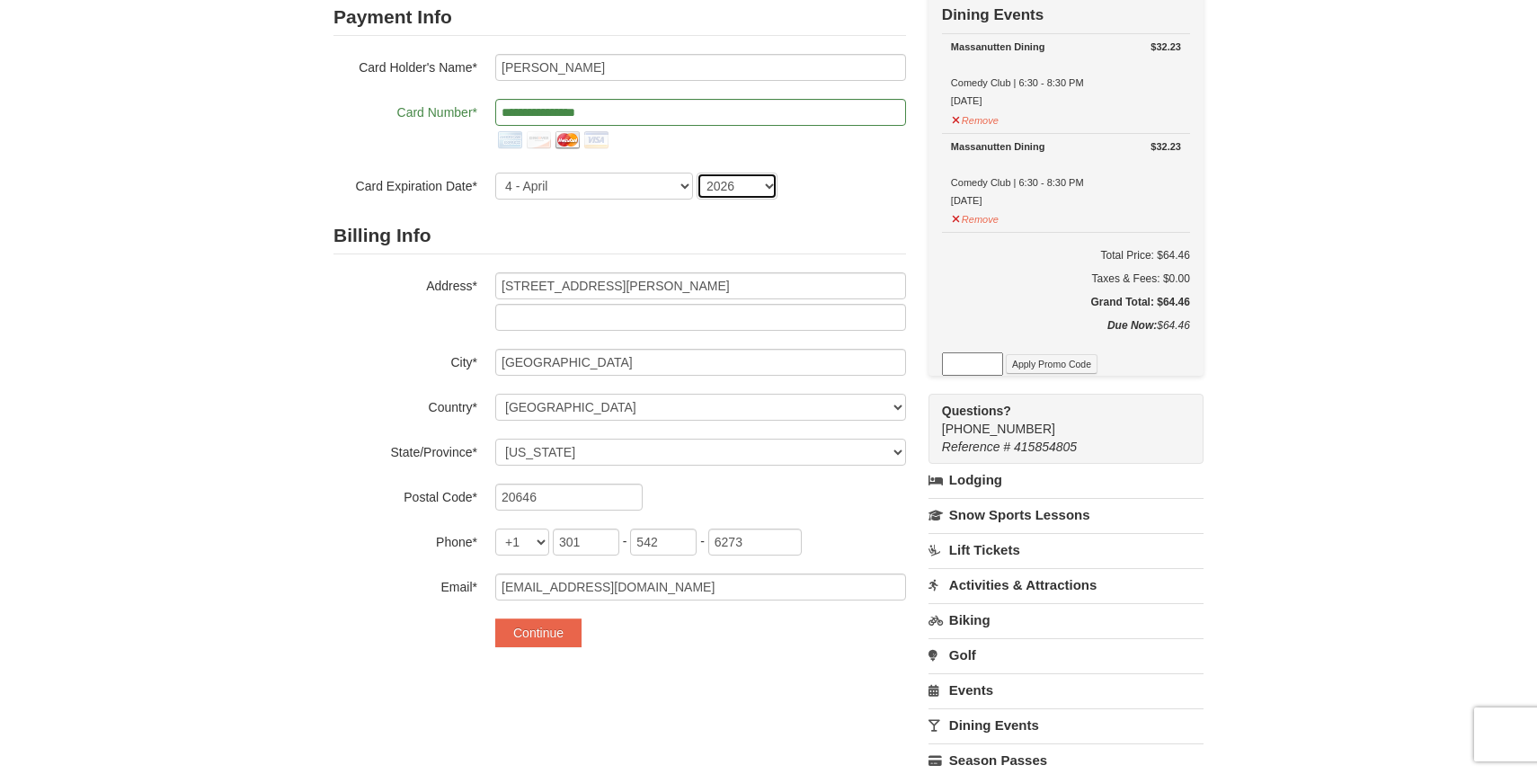
scroll to position [172, 0]
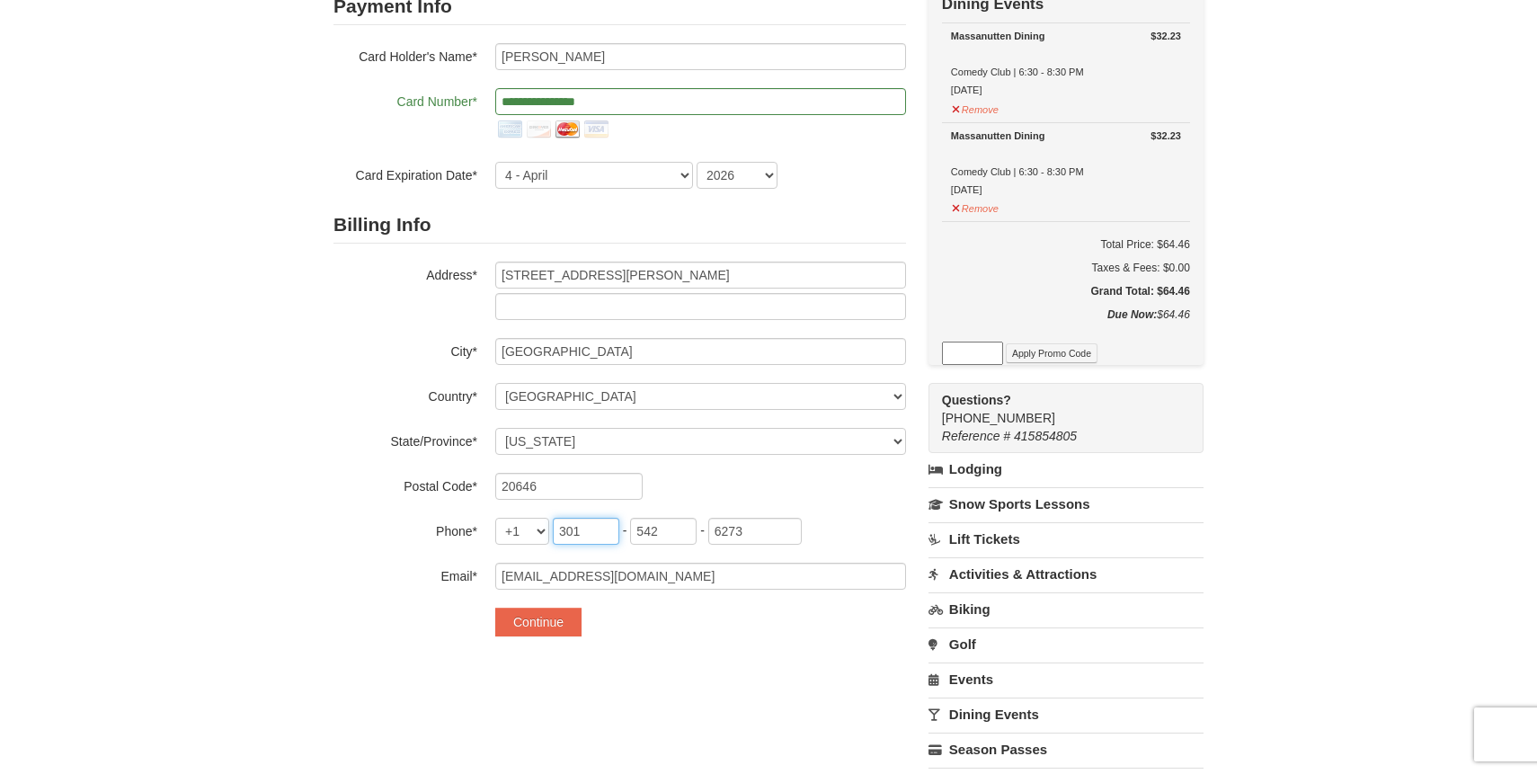
click at [591, 529] on input "301" at bounding box center [586, 531] width 67 height 27
type input "3"
type input "410"
type input "[STREET_ADDRESS][PERSON_NAME]"
type input "LA PLATA"
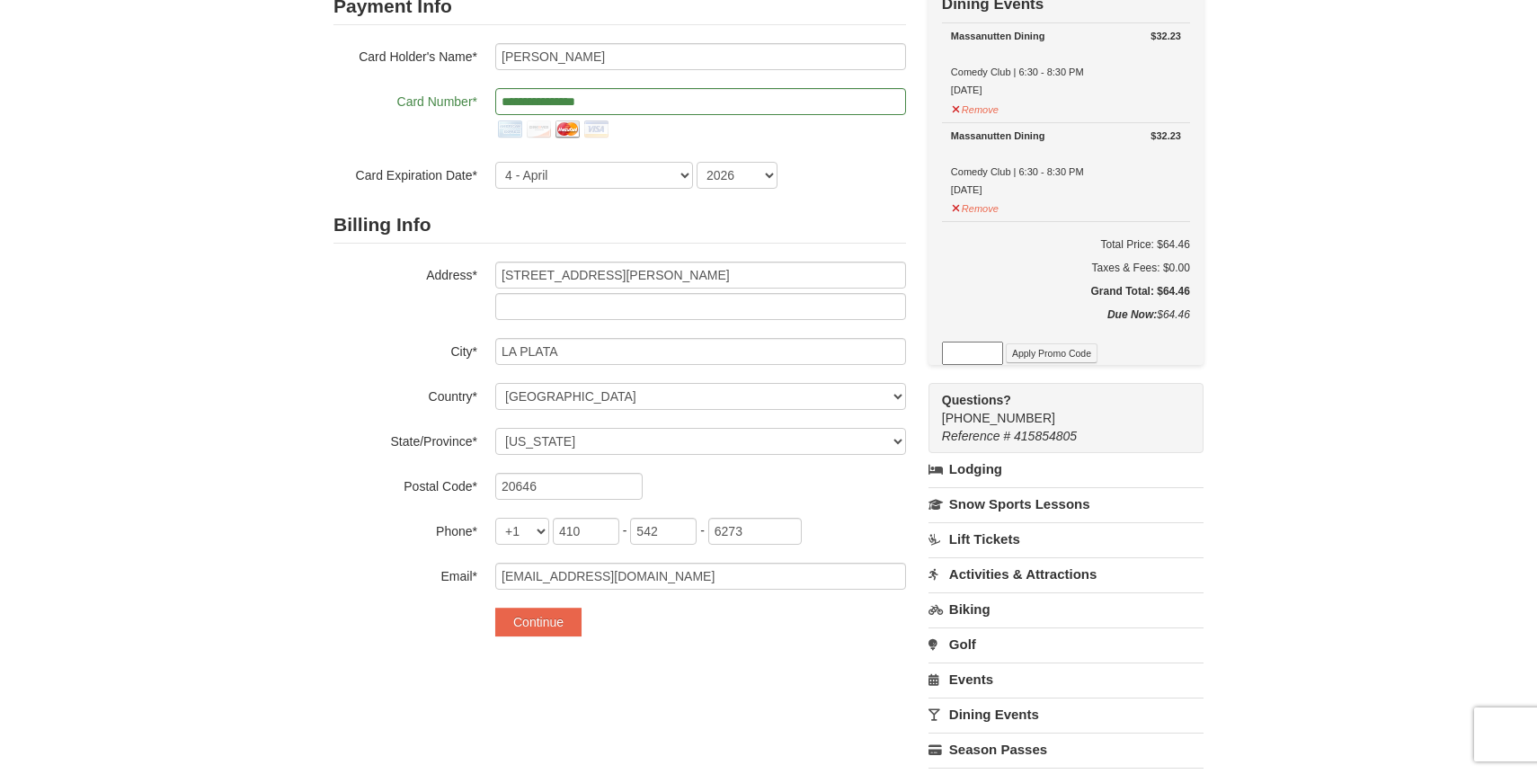
type input "790"
type input "0887"
type input "410"
click at [552, 620] on button "Continue" at bounding box center [538, 622] width 86 height 29
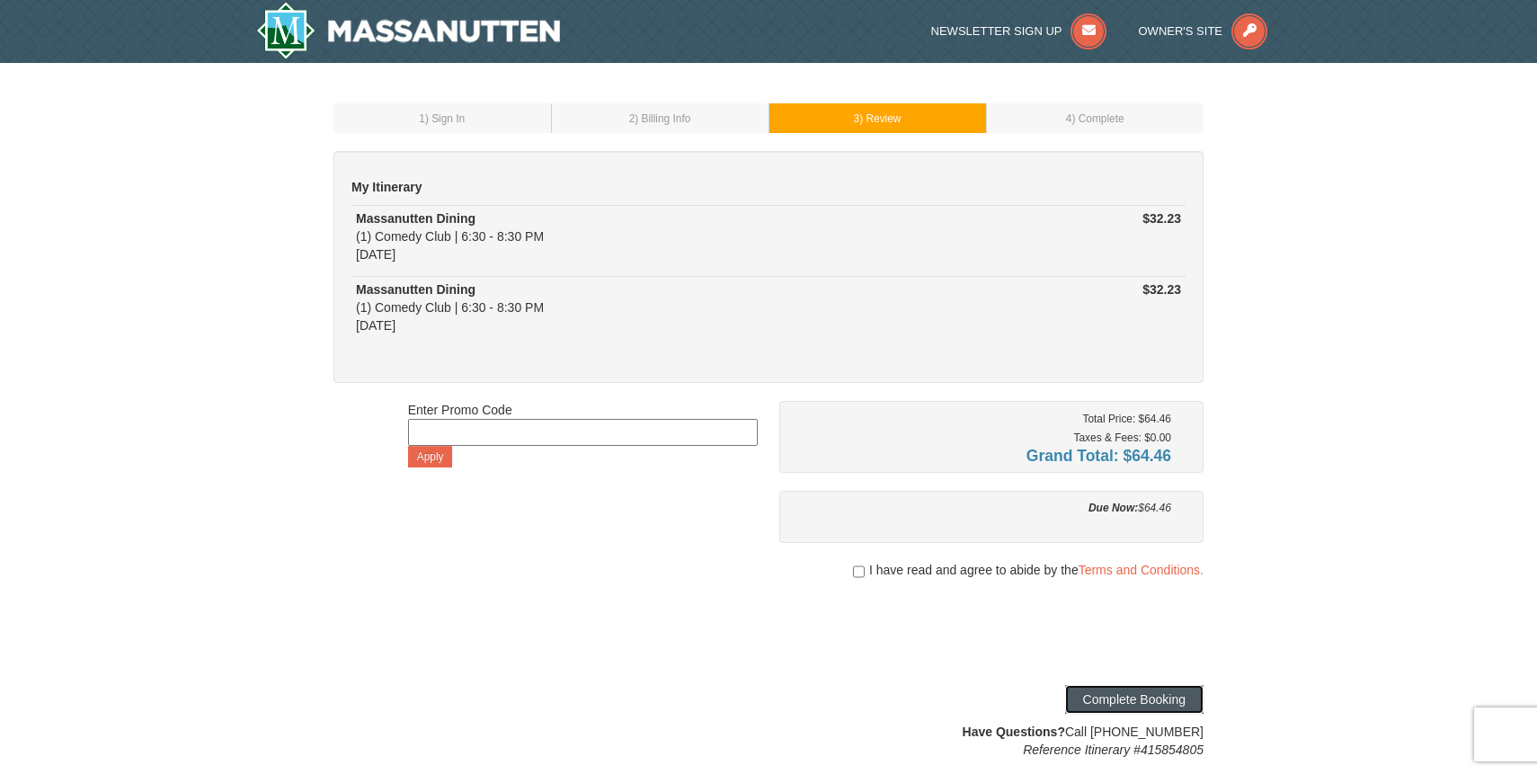
click at [1116, 698] on button "Complete Booking" at bounding box center [1134, 699] width 138 height 29
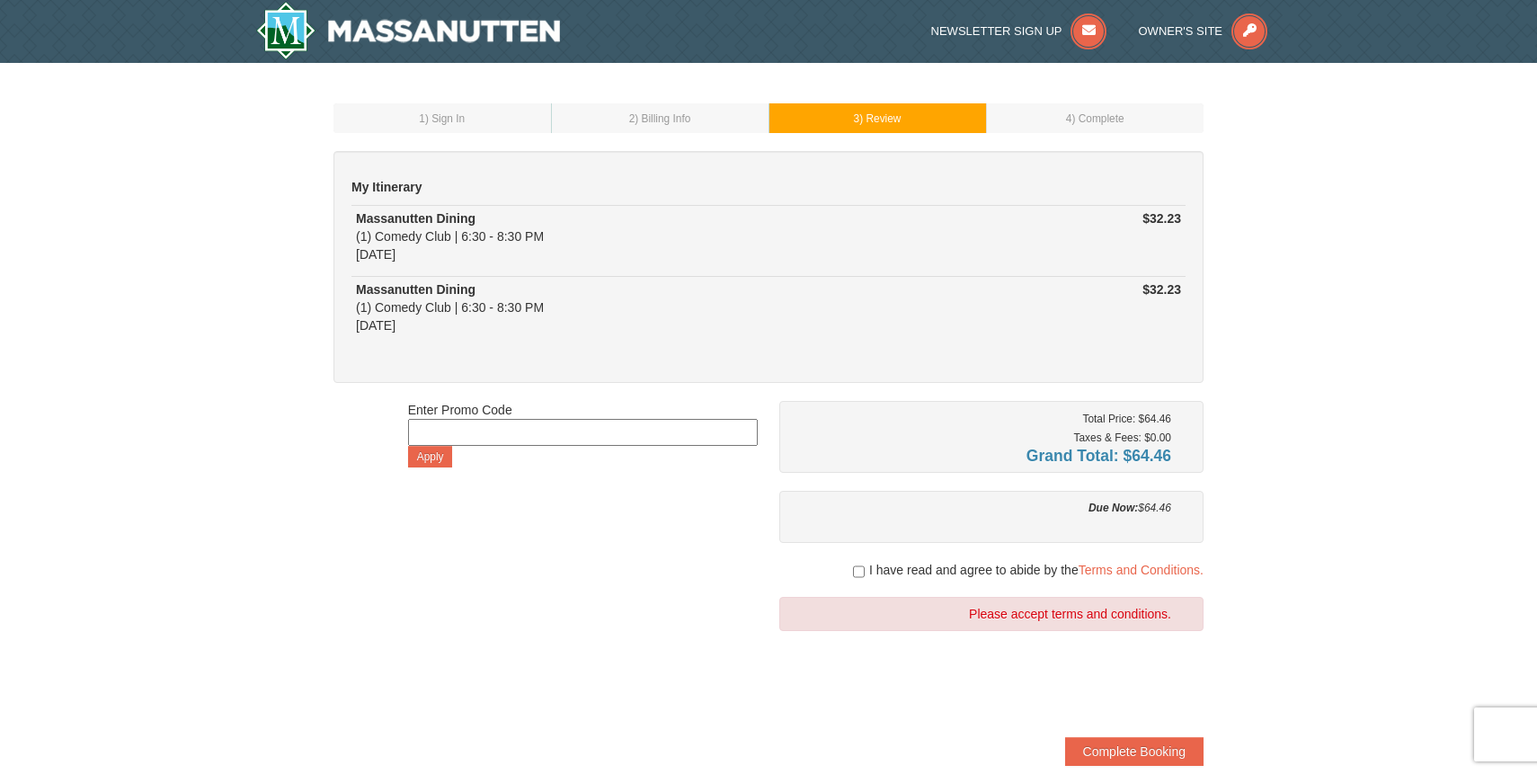
click at [846, 566] on div "I have read and agree to abide by the Terms and Conditions." at bounding box center [991, 570] width 424 height 18
click at [856, 569] on input "checkbox" at bounding box center [859, 571] width 12 height 14
checkbox input "true"
click at [1140, 745] on button "Complete Booking" at bounding box center [1134, 751] width 138 height 29
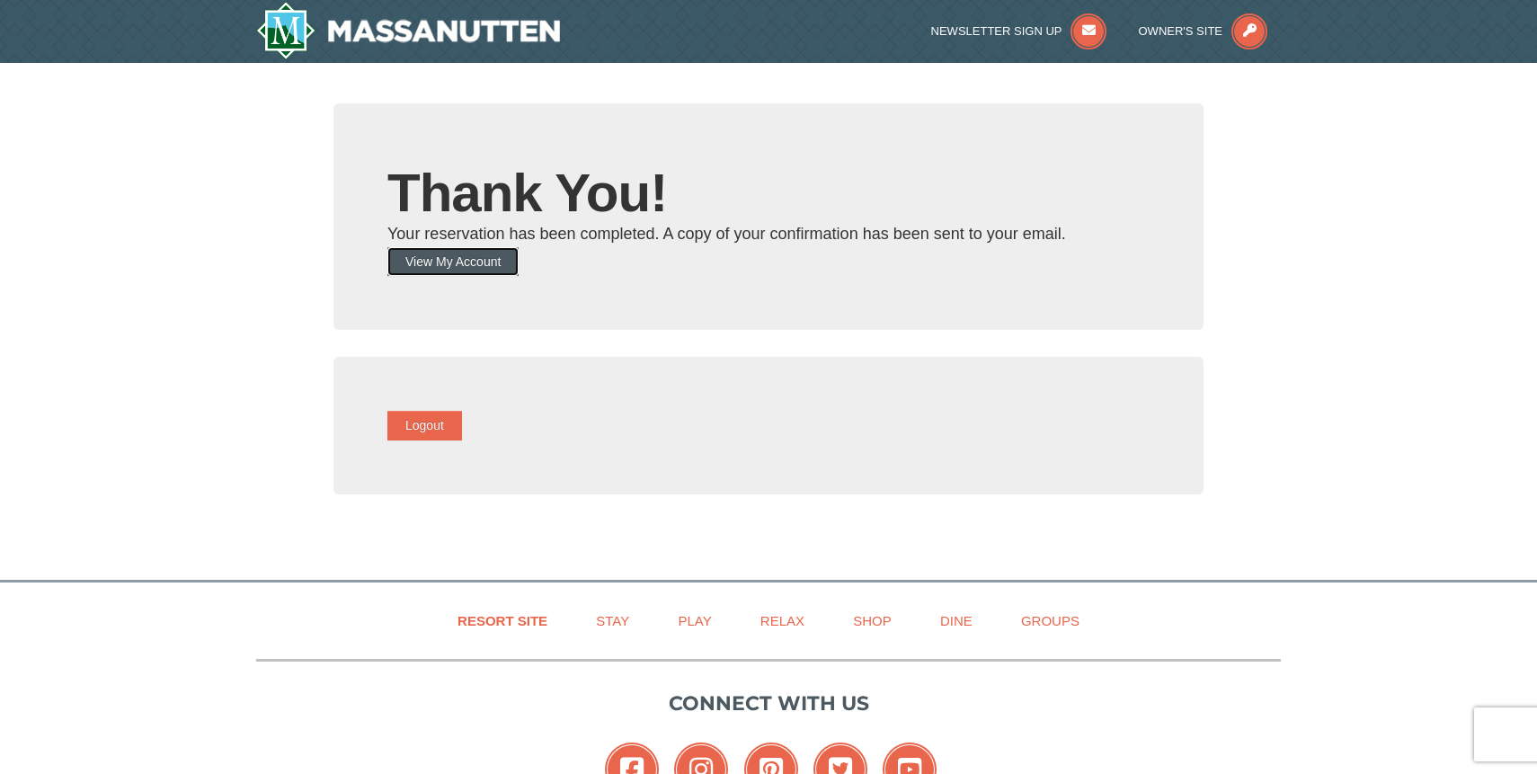
click at [519, 264] on button "View My Account" at bounding box center [452, 261] width 131 height 29
